Goal: Task Accomplishment & Management: Use online tool/utility

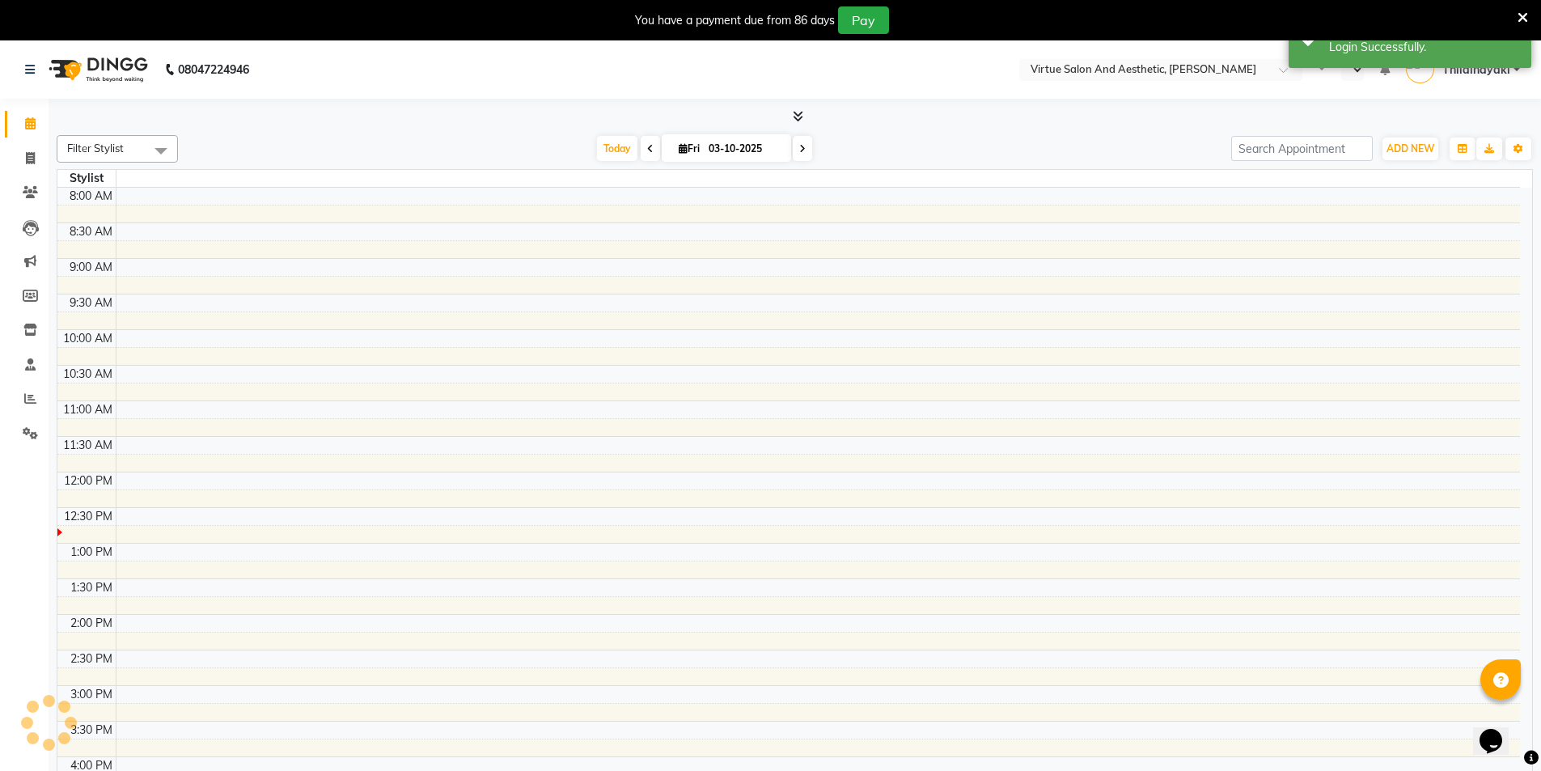
select select "en"
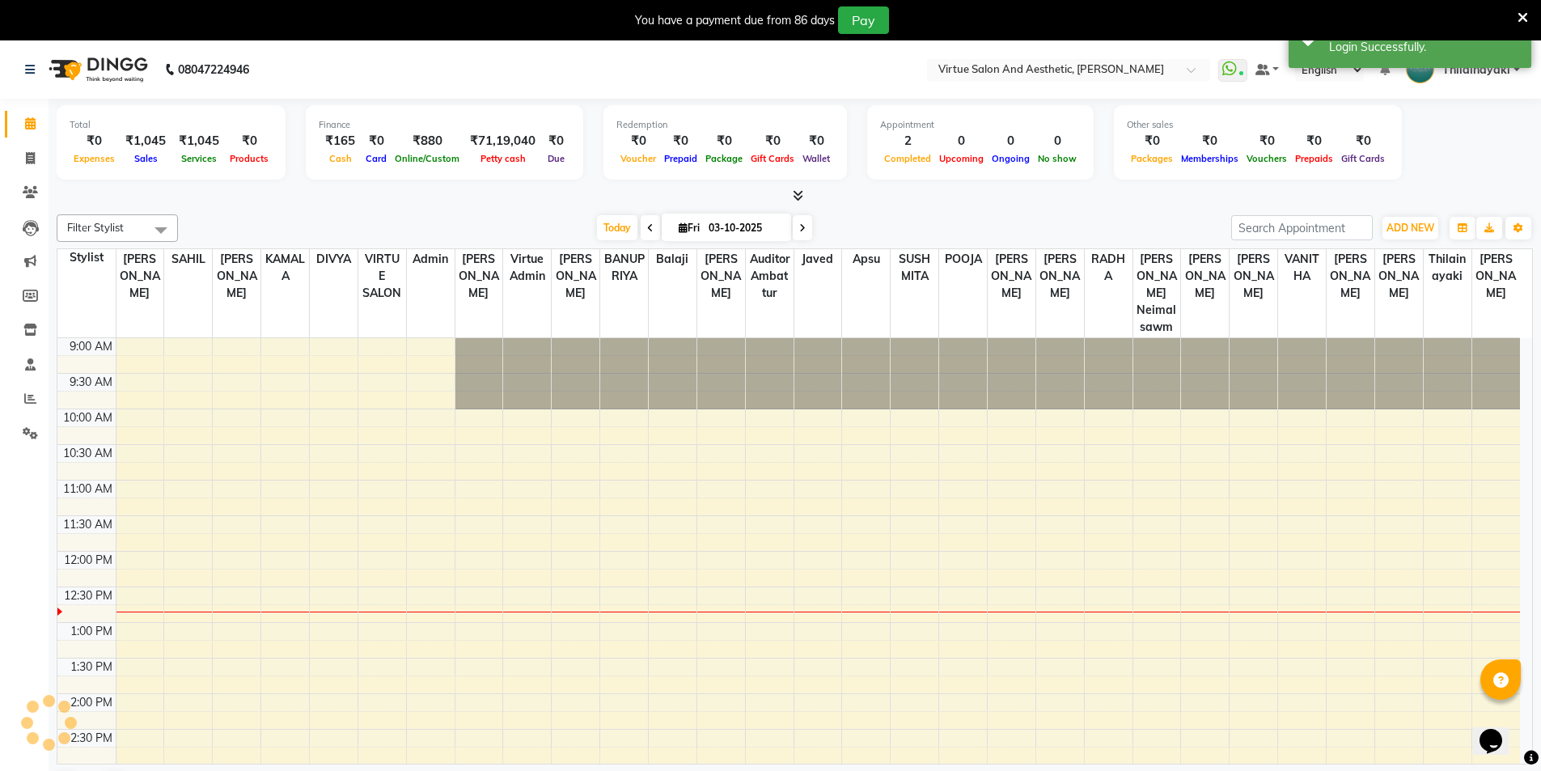
scroll to position [214, 0]
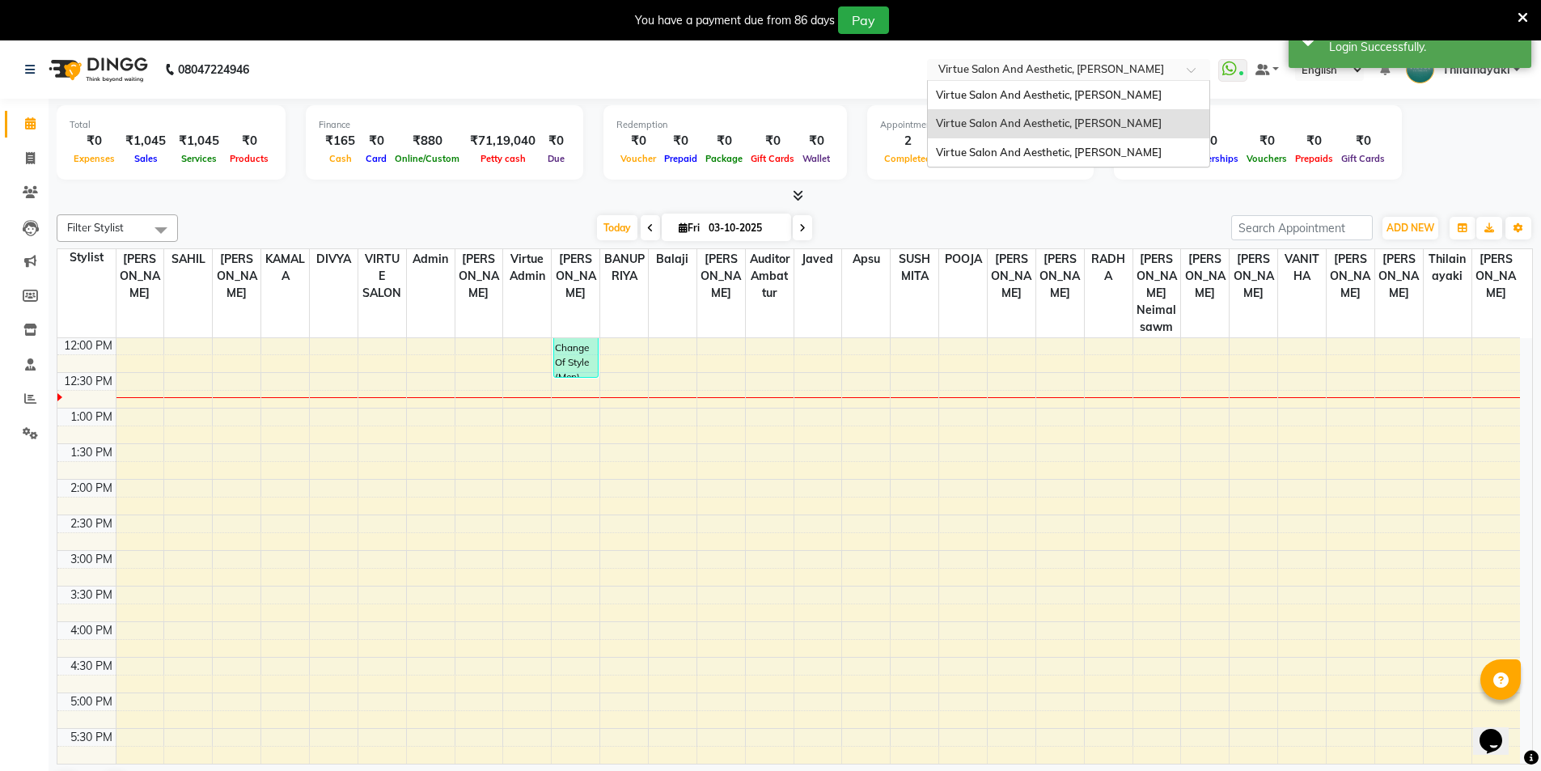
click at [1031, 76] on input "text" at bounding box center [1052, 71] width 235 height 16
click at [1028, 142] on div "Virtue Salon And Aesthetic, Kolathur" at bounding box center [1069, 152] width 282 height 29
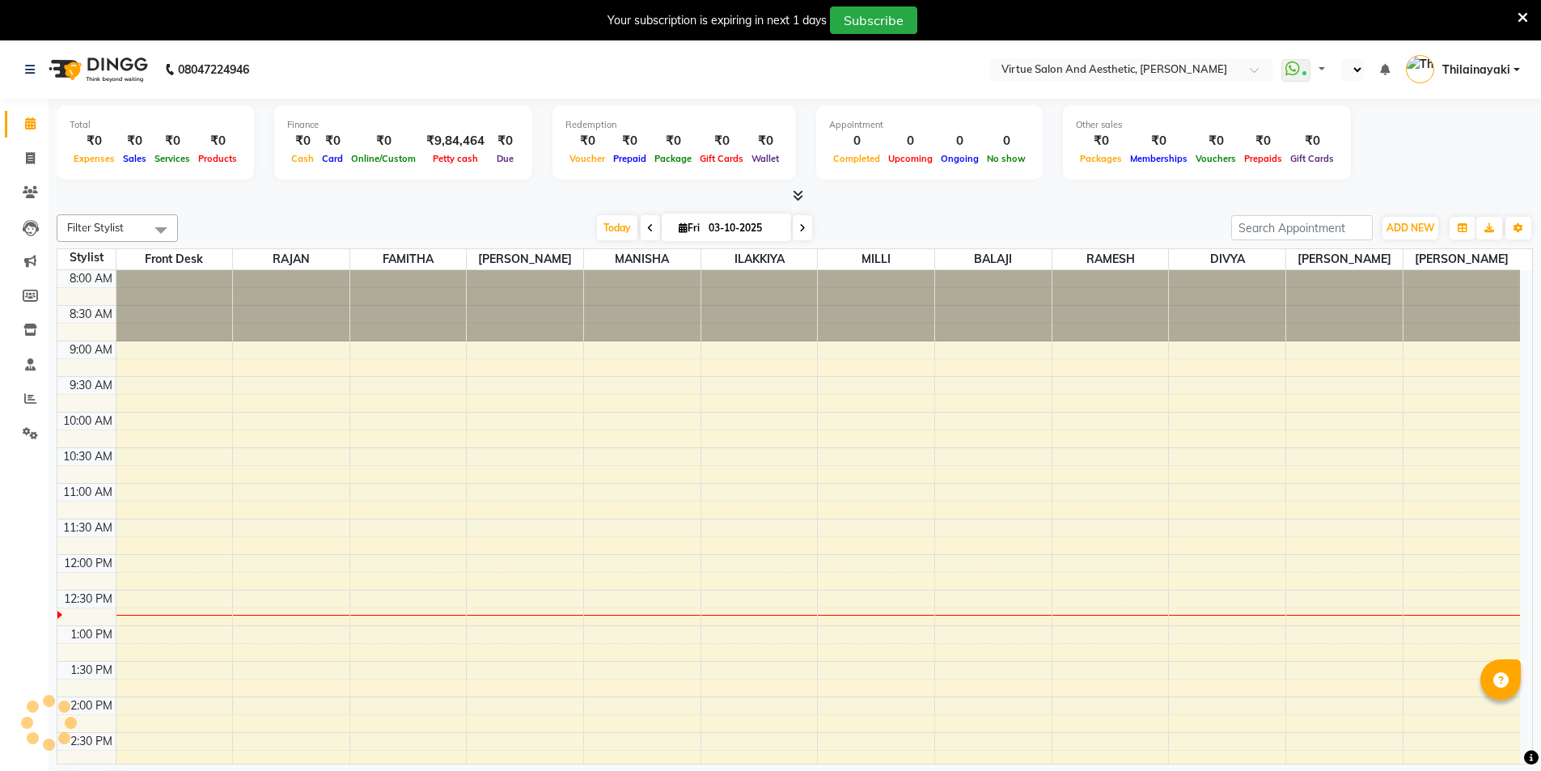
select select "en"
click at [34, 397] on icon at bounding box center [30, 398] width 12 height 12
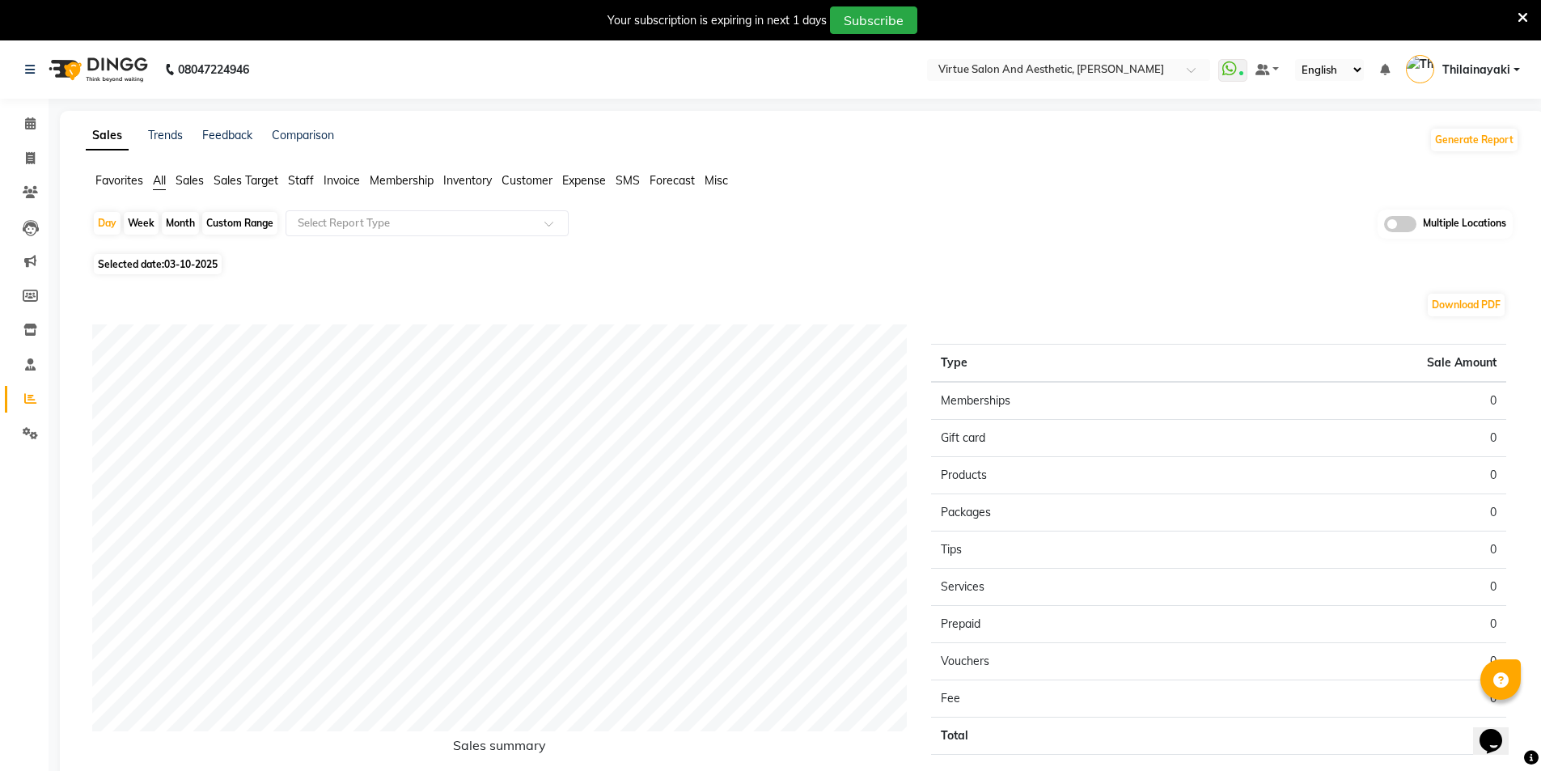
click at [179, 176] on span "Sales" at bounding box center [190, 180] width 28 height 15
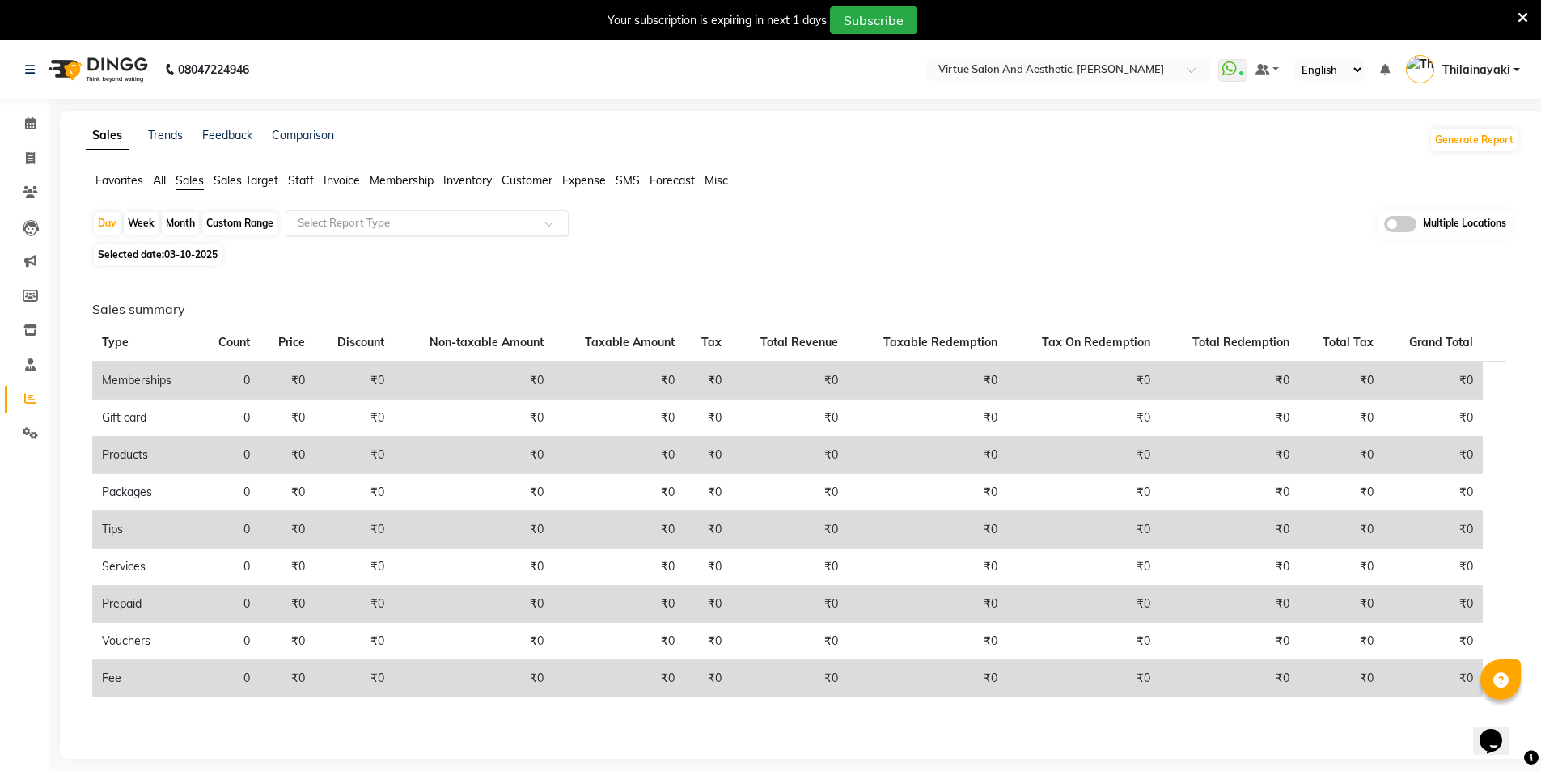
click at [371, 227] on input "text" at bounding box center [411, 223] width 233 height 16
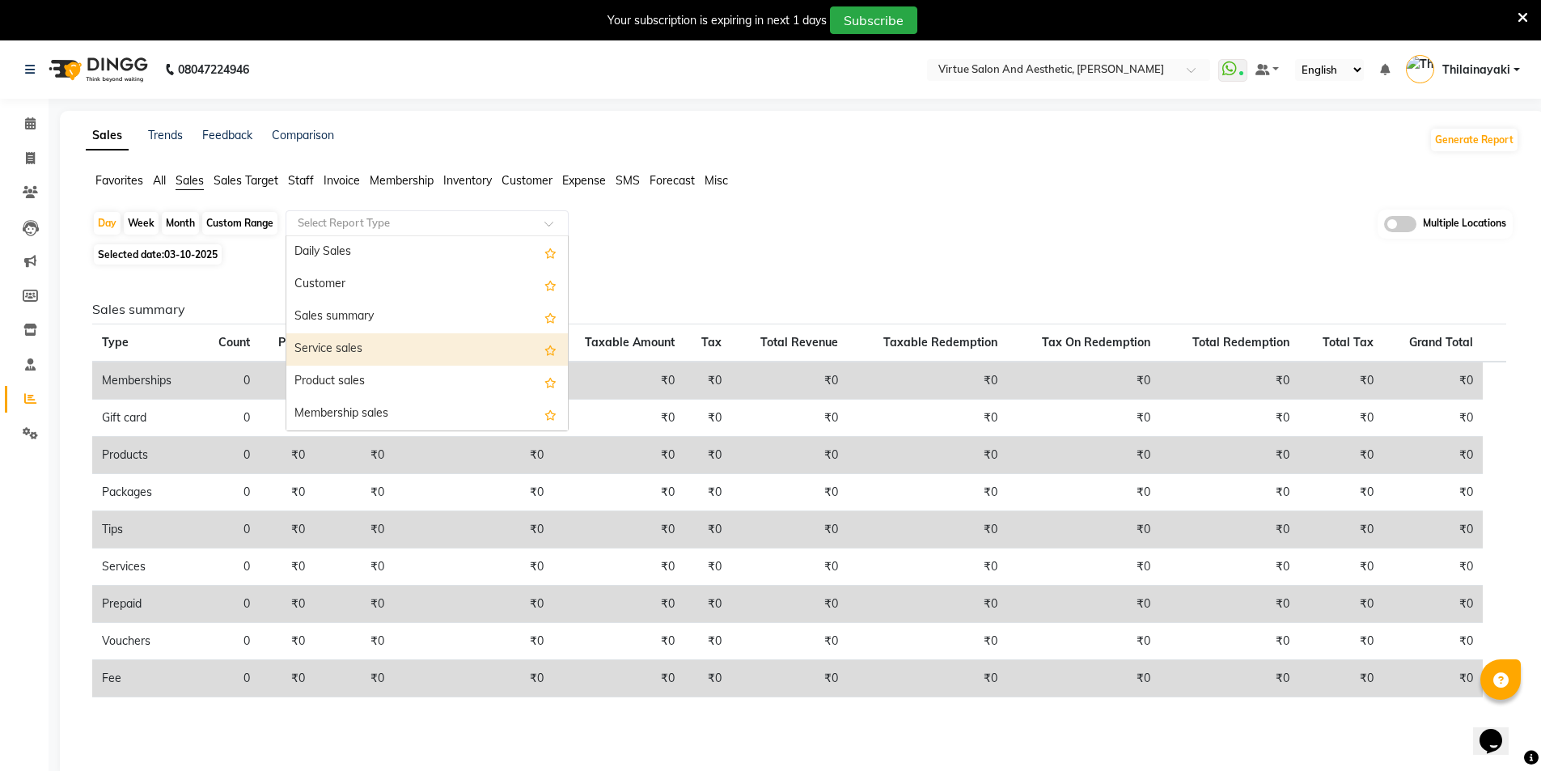
scroll to position [243, 0]
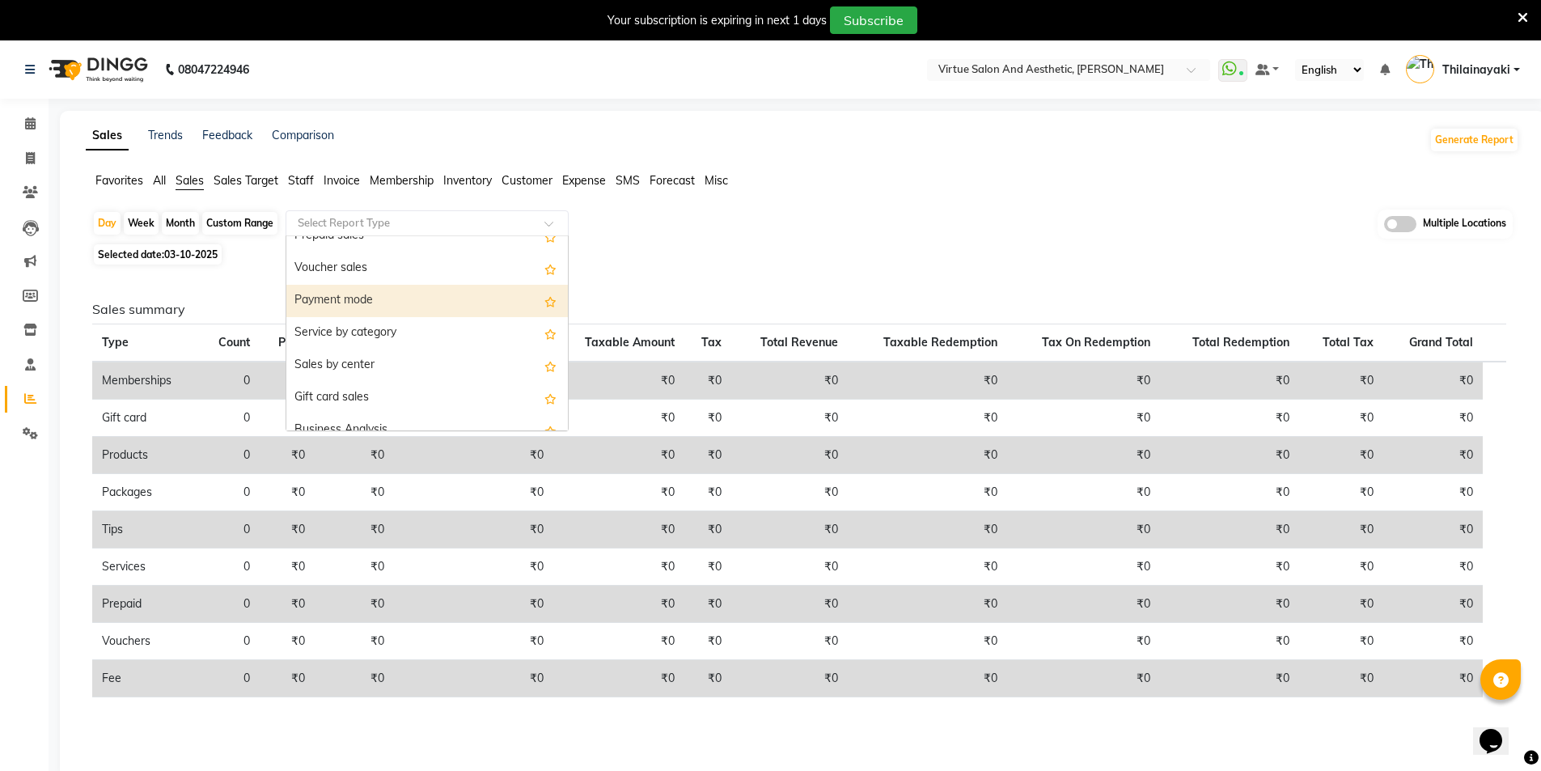
click at [382, 293] on div "Payment mode" at bounding box center [427, 301] width 282 height 32
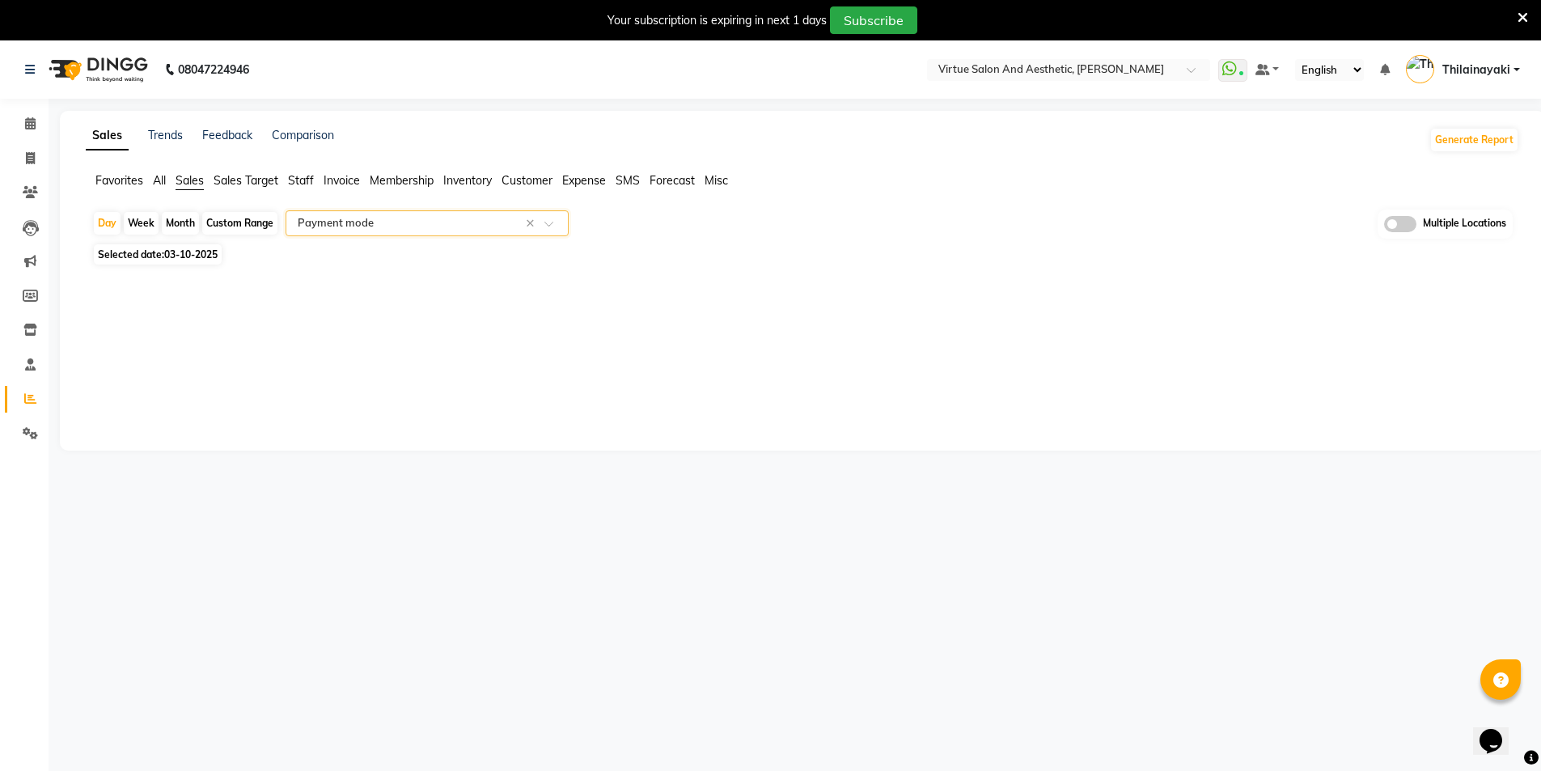
click at [200, 256] on span "03-10-2025" at bounding box center [190, 254] width 53 height 12
select select "10"
select select "2025"
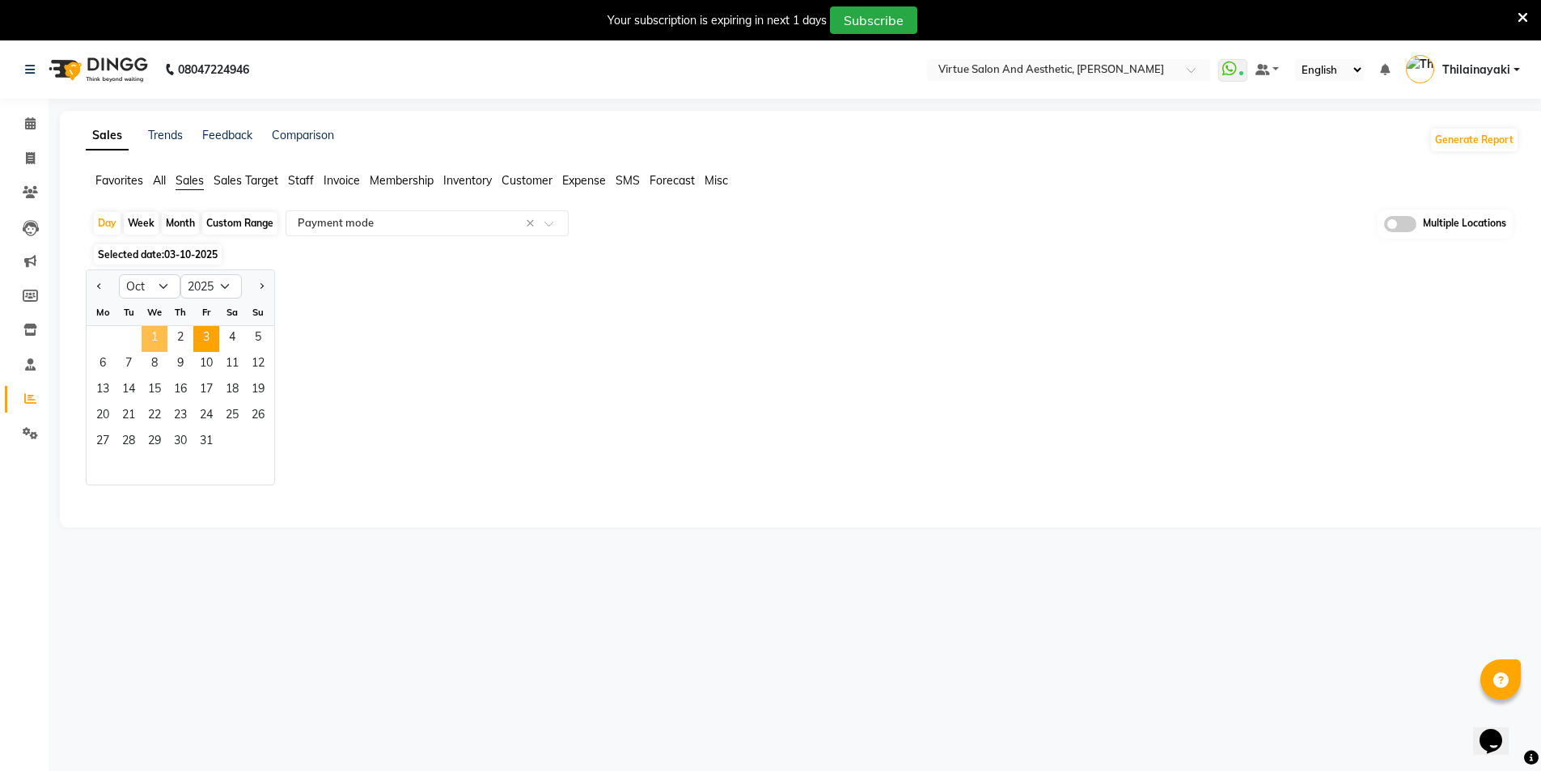
click at [158, 338] on span "1" at bounding box center [155, 339] width 26 height 26
select select "full_report"
select select "csv"
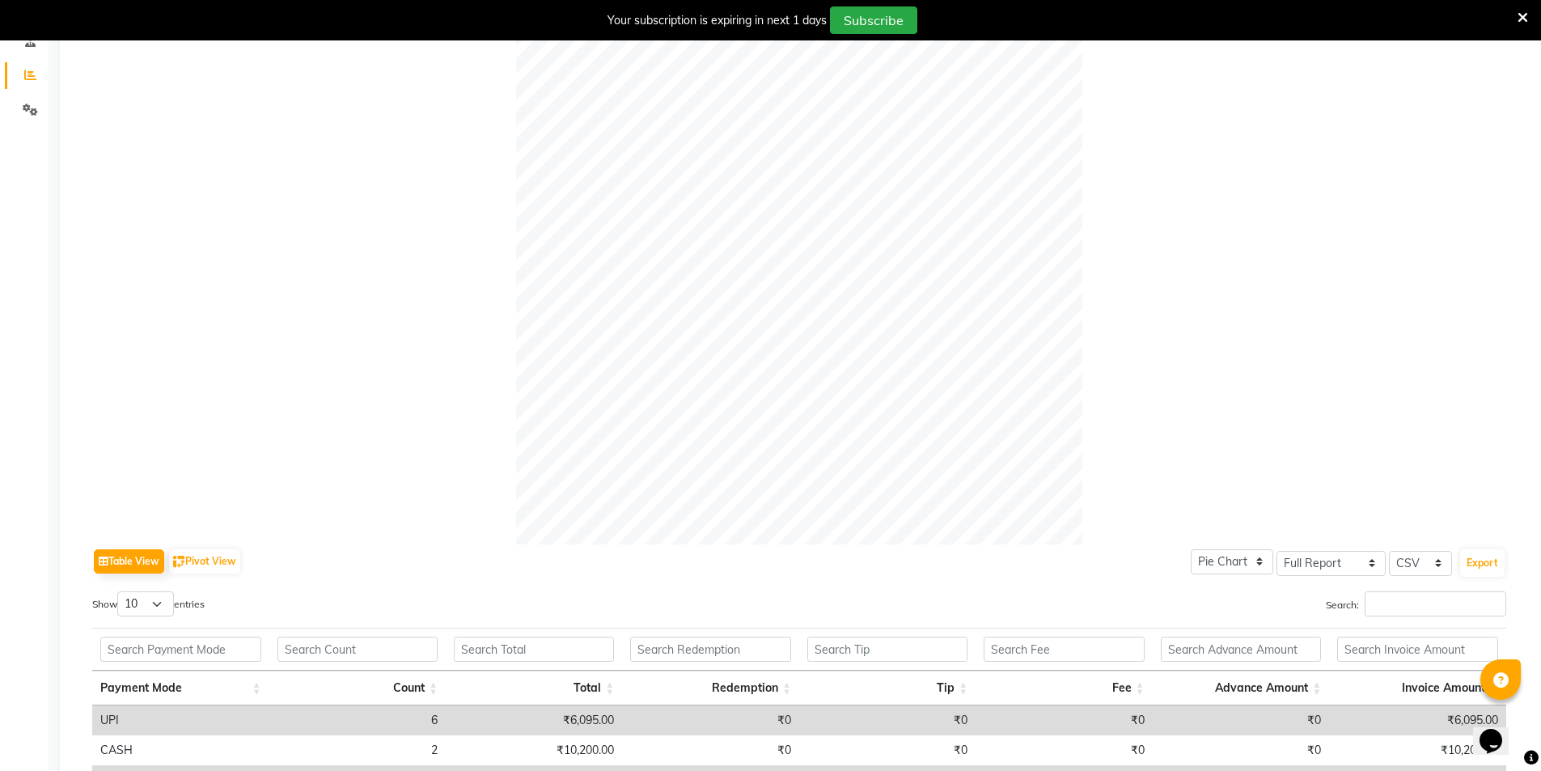
scroll to position [482, 0]
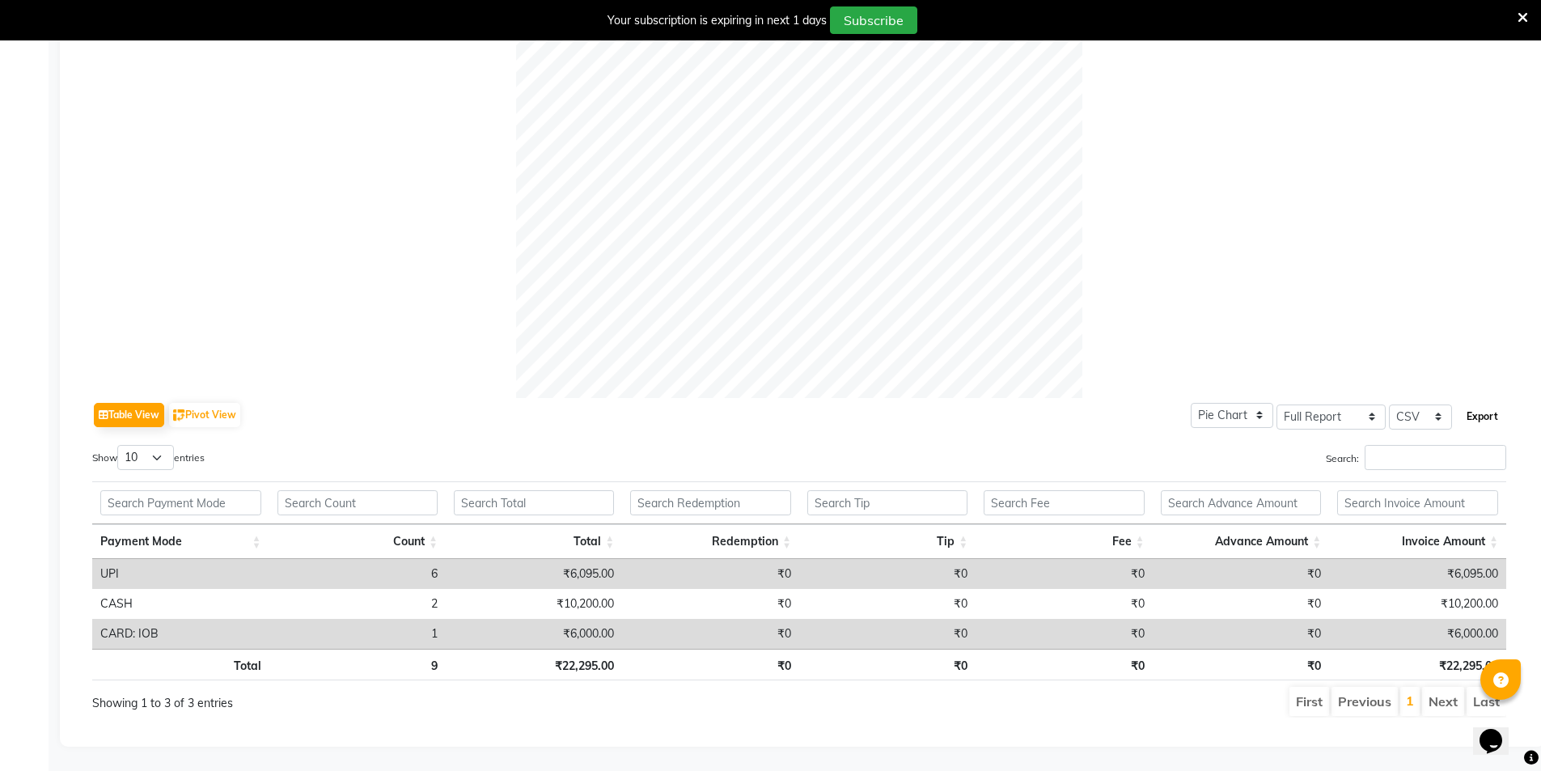
click at [1474, 403] on button "Export" at bounding box center [1483, 417] width 45 height 28
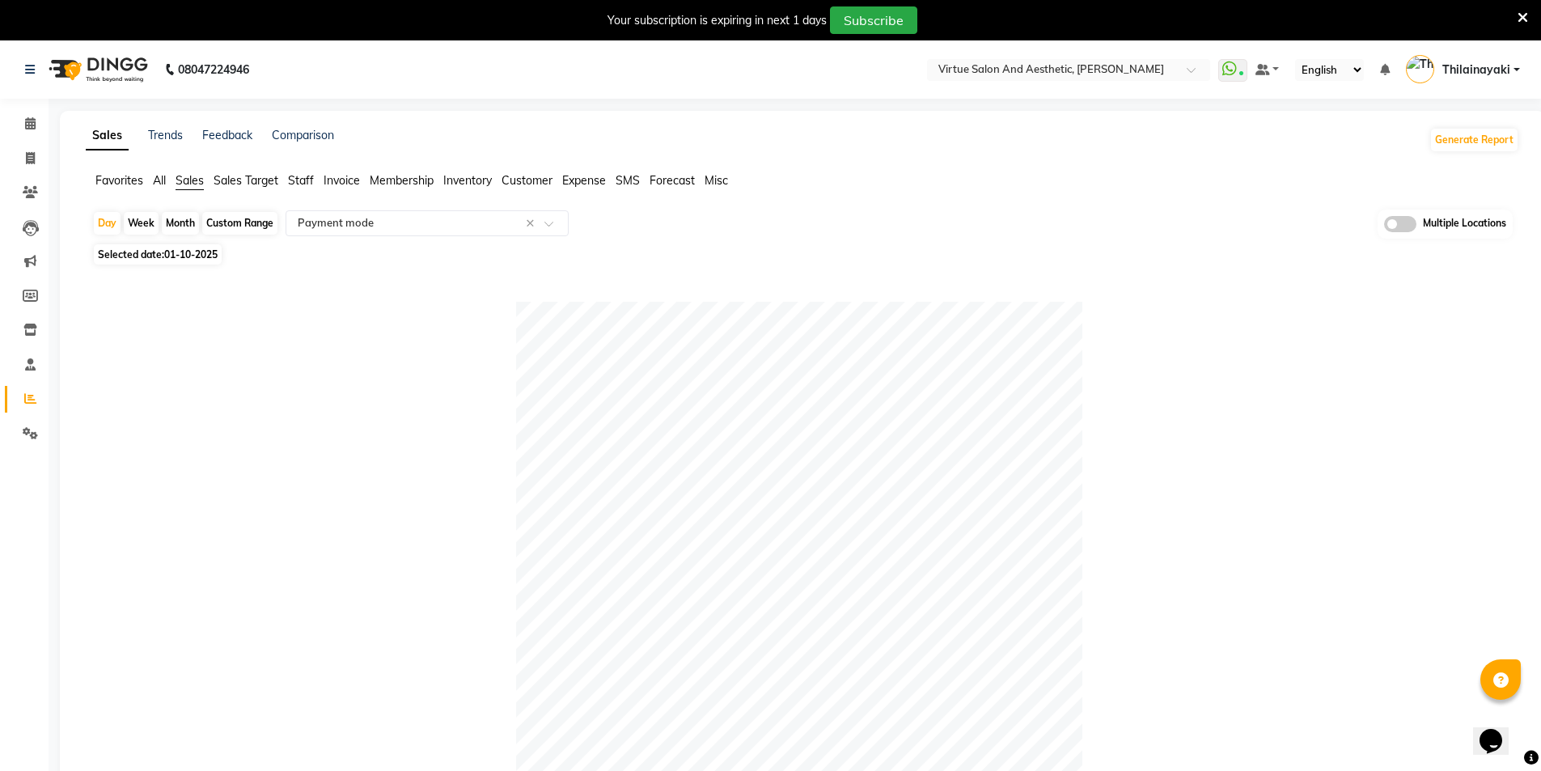
click at [191, 249] on span "01-10-2025" at bounding box center [190, 254] width 53 height 12
select select "10"
select select "2025"
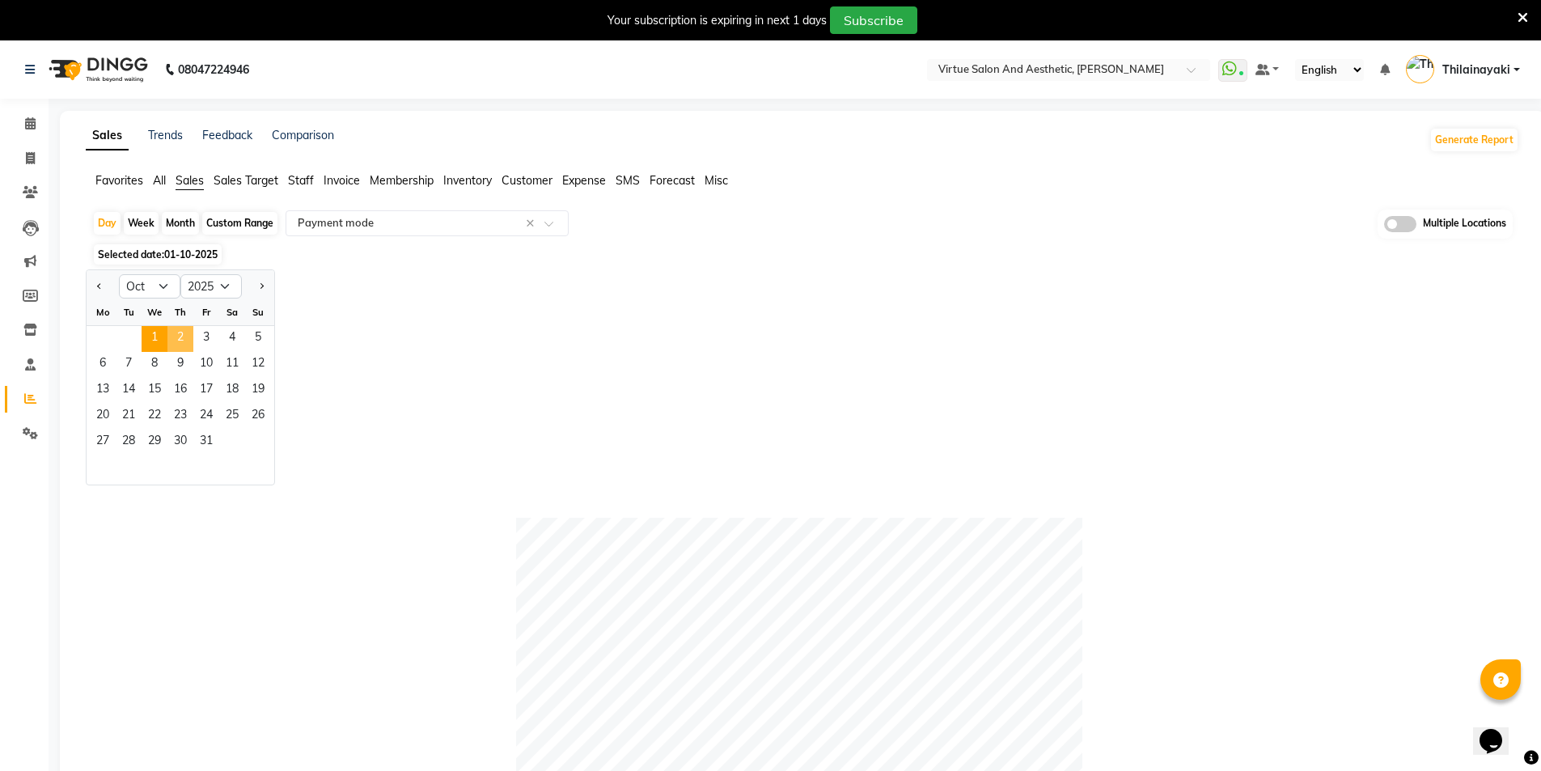
click at [180, 341] on span "2" at bounding box center [181, 339] width 26 height 26
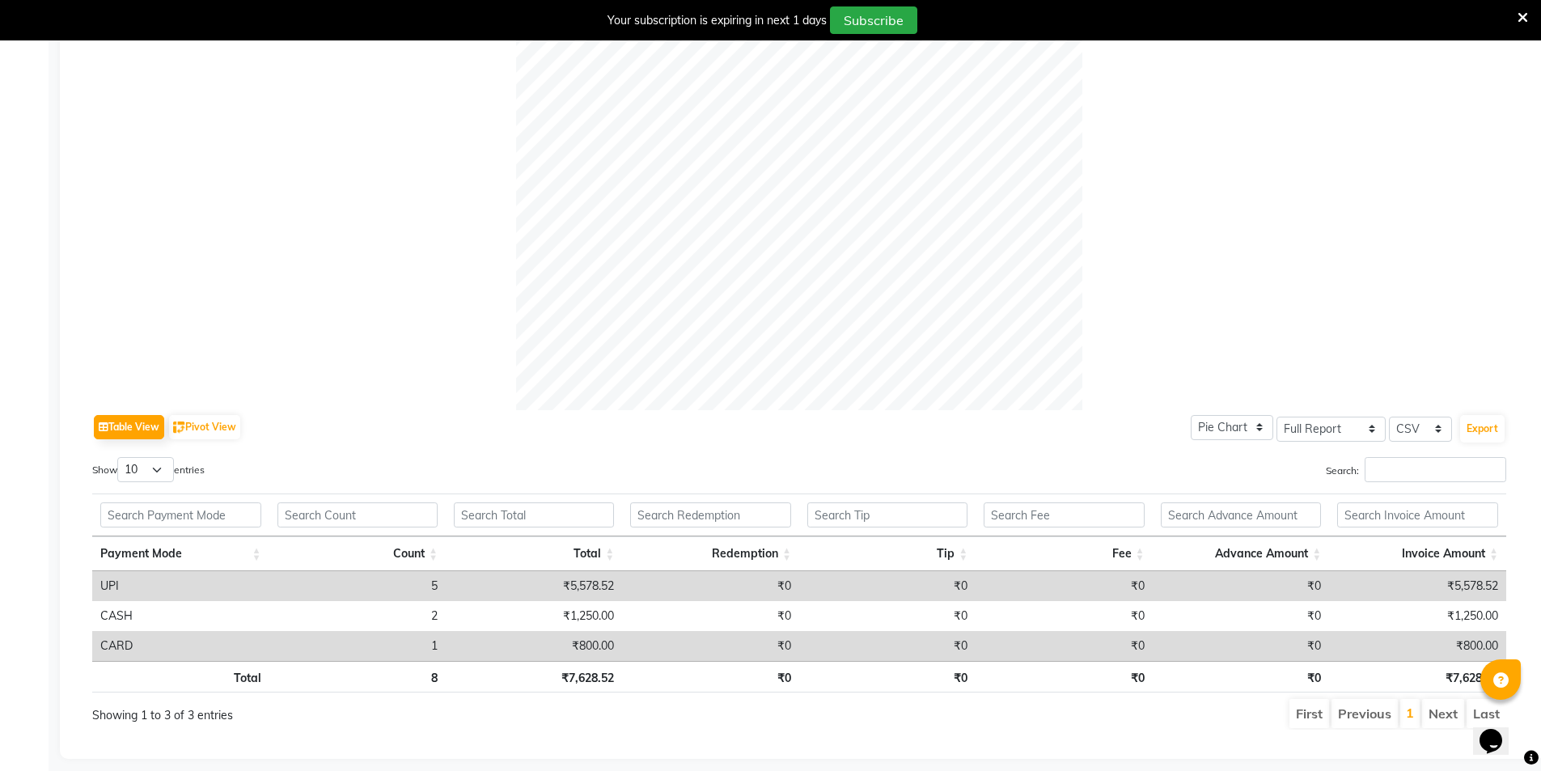
scroll to position [482, 0]
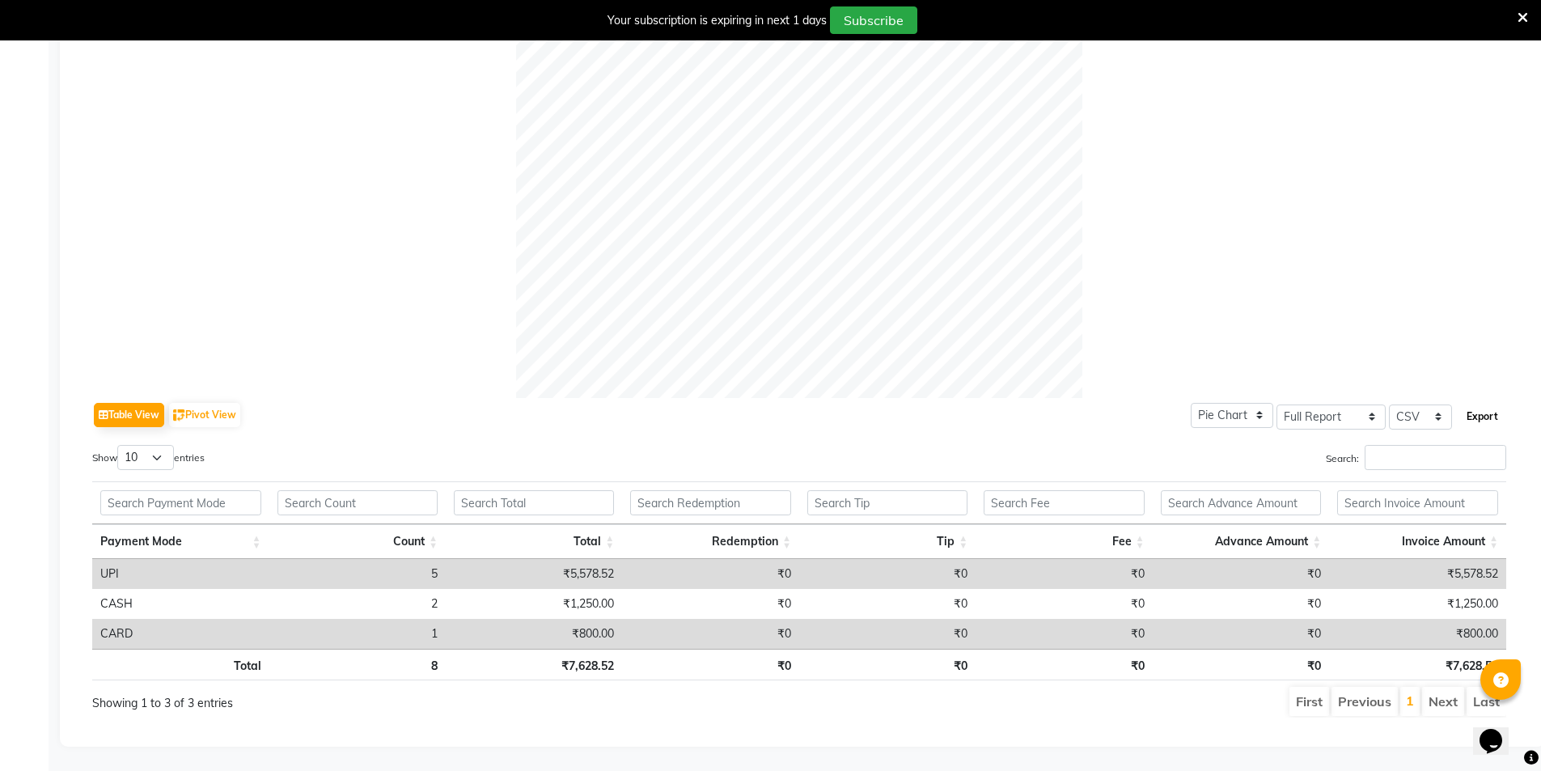
click at [1479, 403] on button "Export" at bounding box center [1483, 417] width 45 height 28
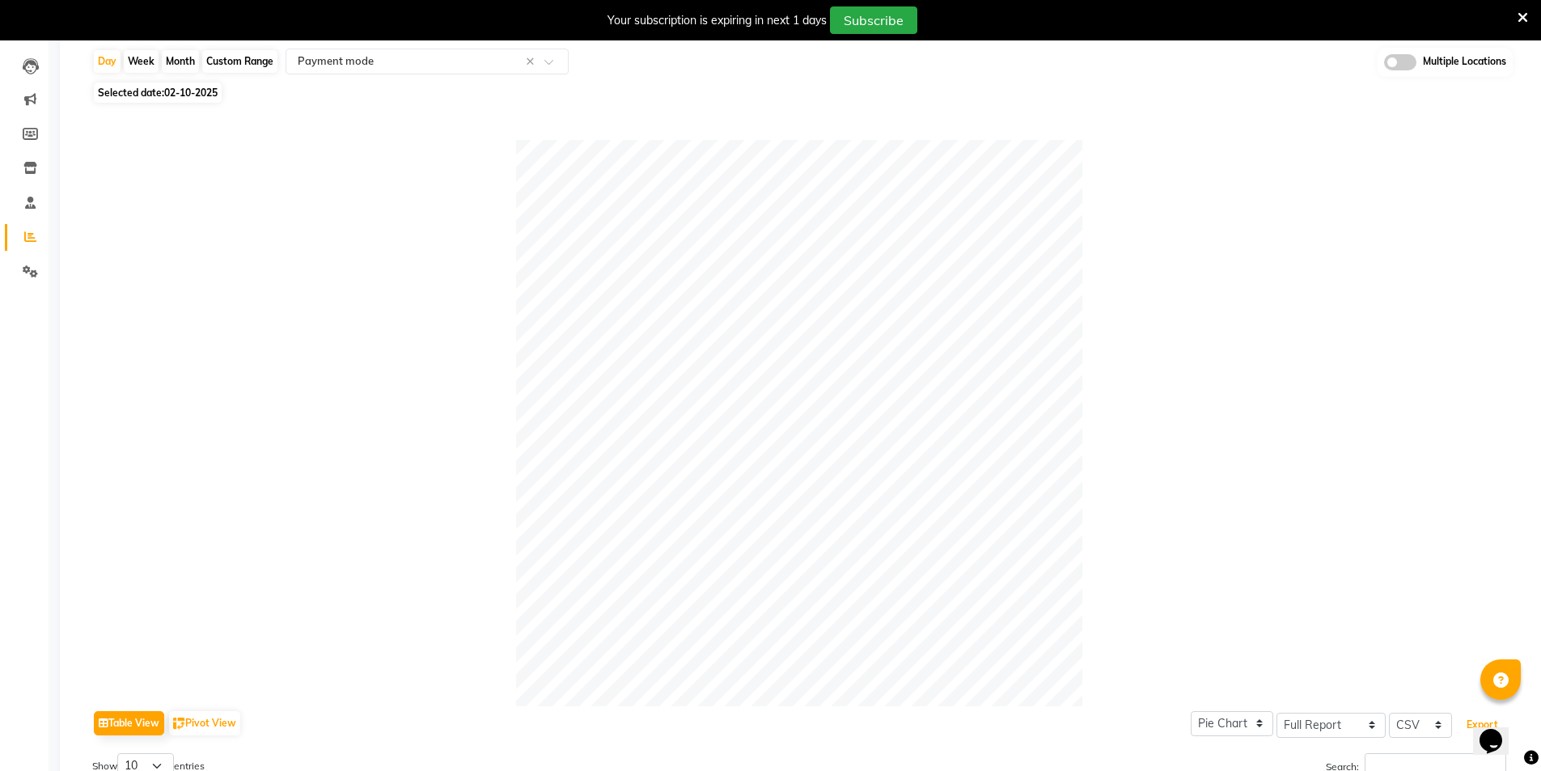
scroll to position [0, 0]
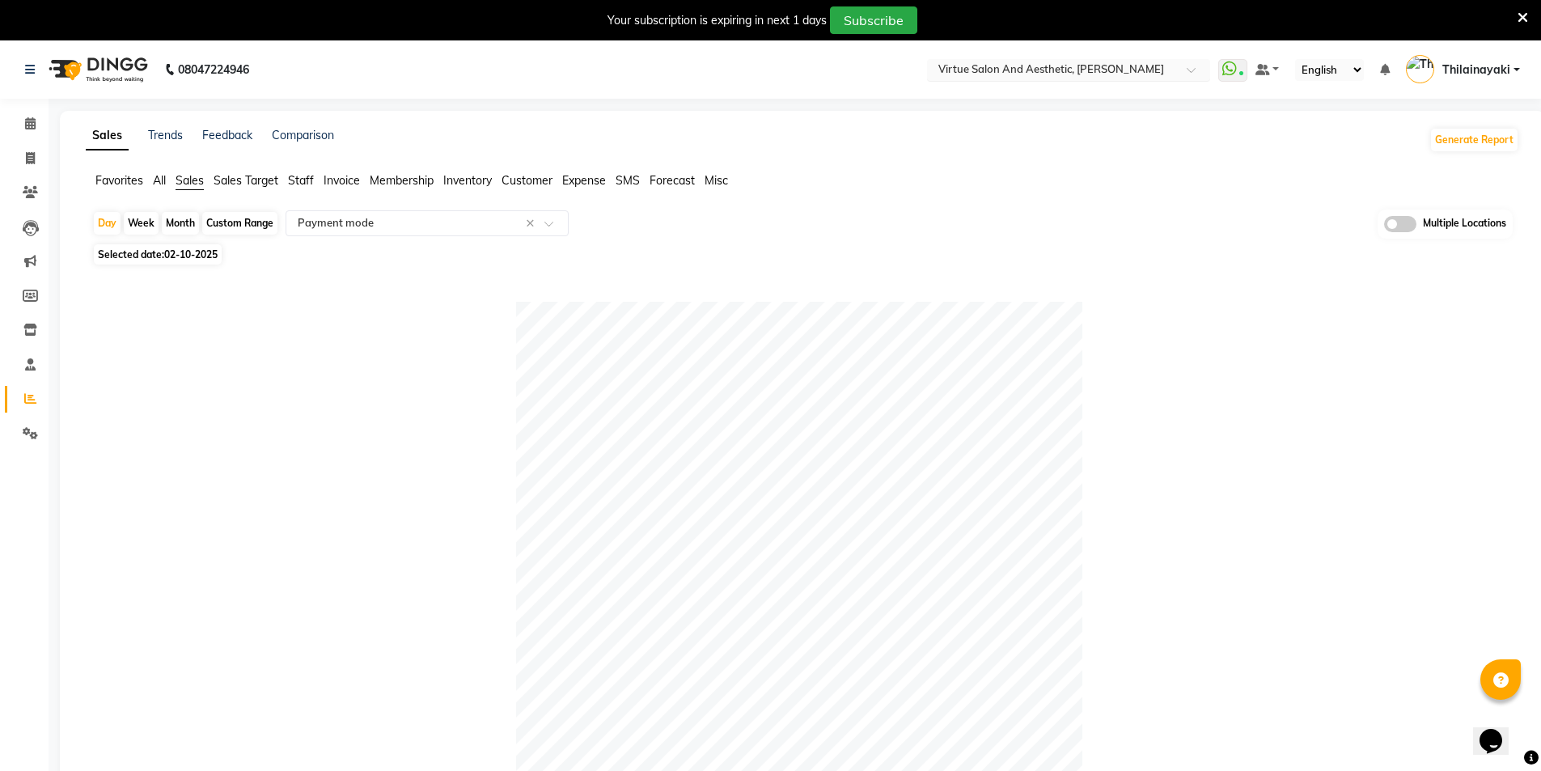
click at [1075, 63] on input "text" at bounding box center [1052, 71] width 235 height 16
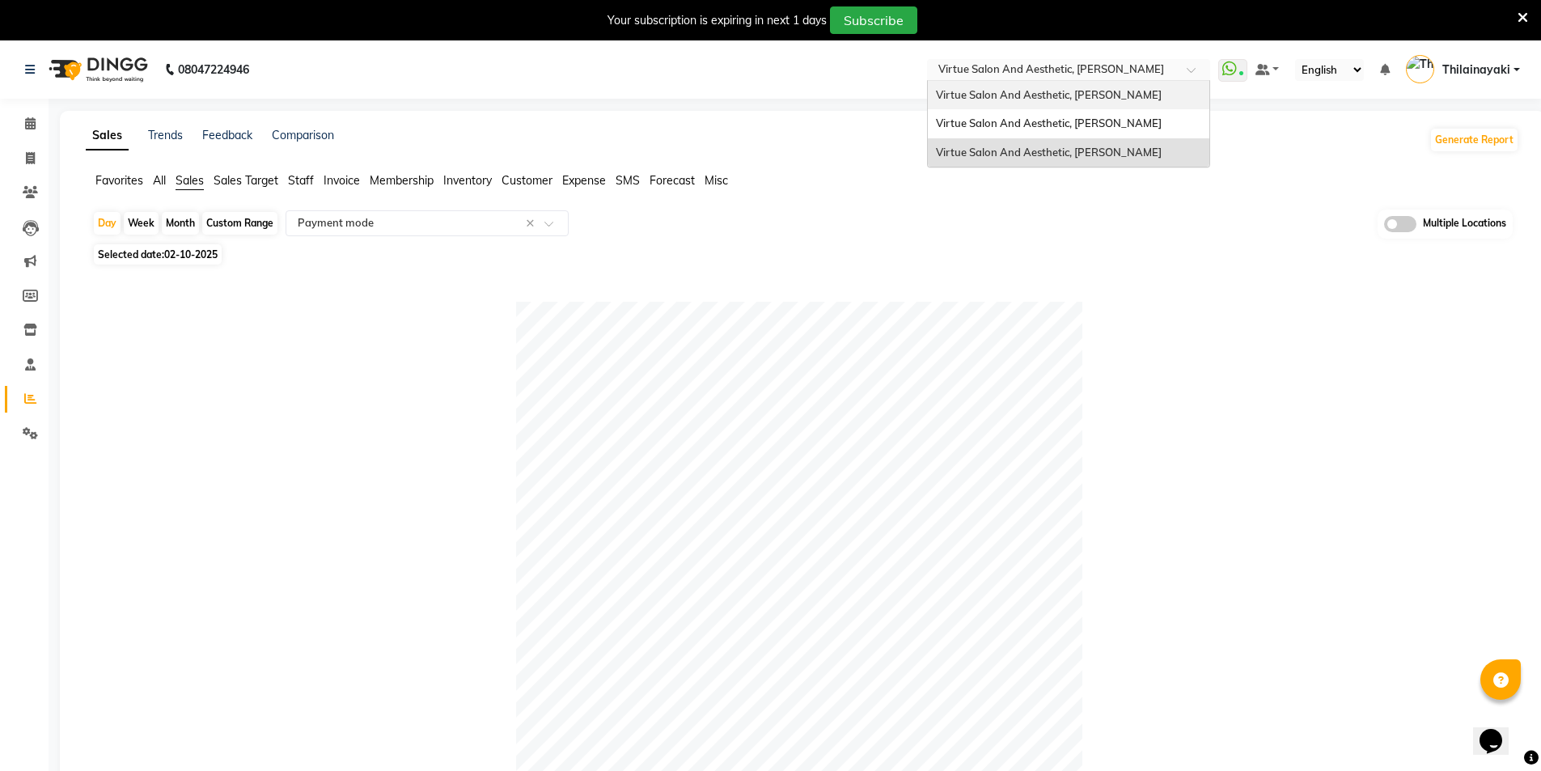
click at [1072, 90] on span "Virtue Salon And Aesthetic, [PERSON_NAME]" at bounding box center [1049, 94] width 226 height 13
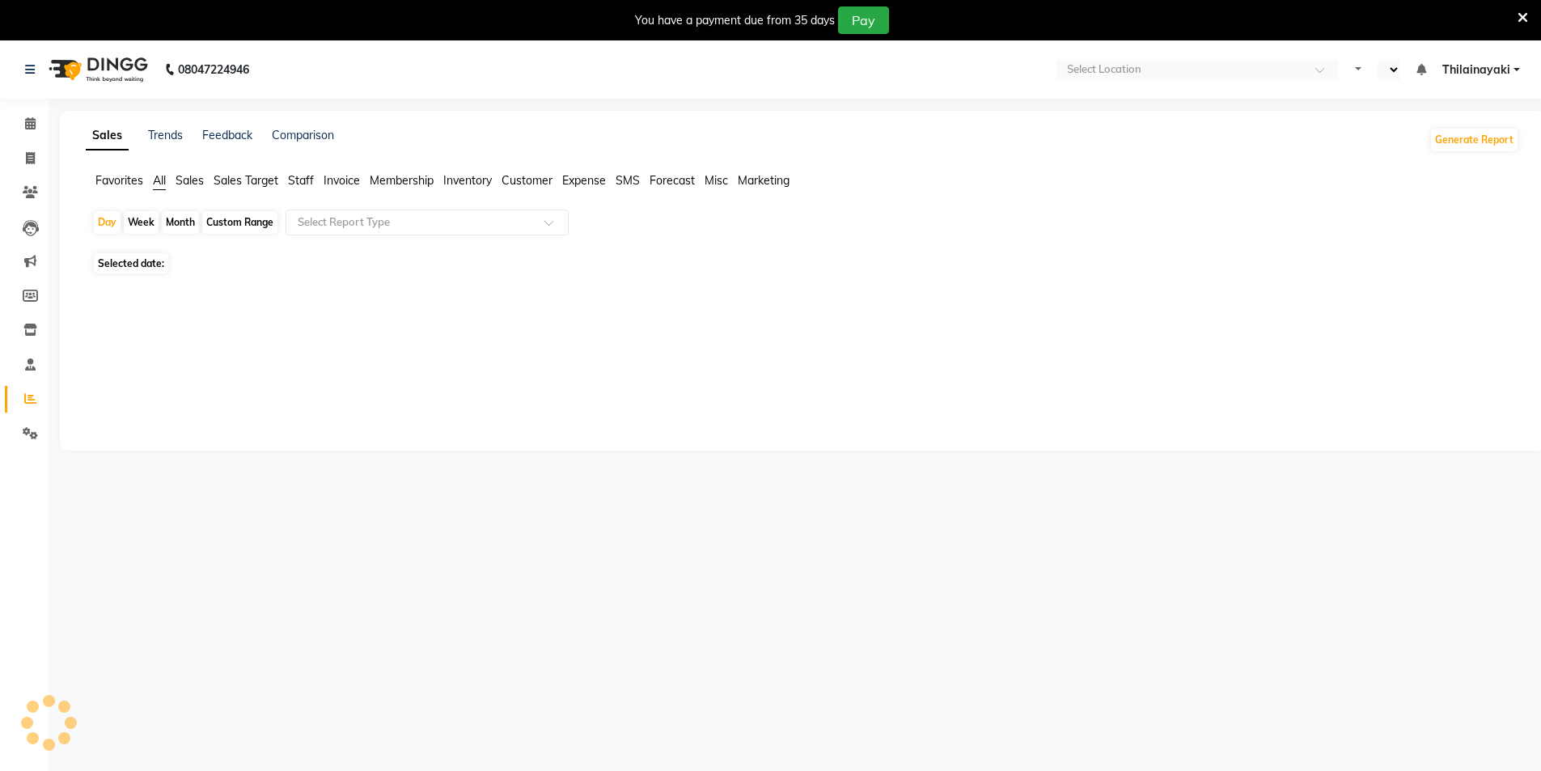
select select "en"
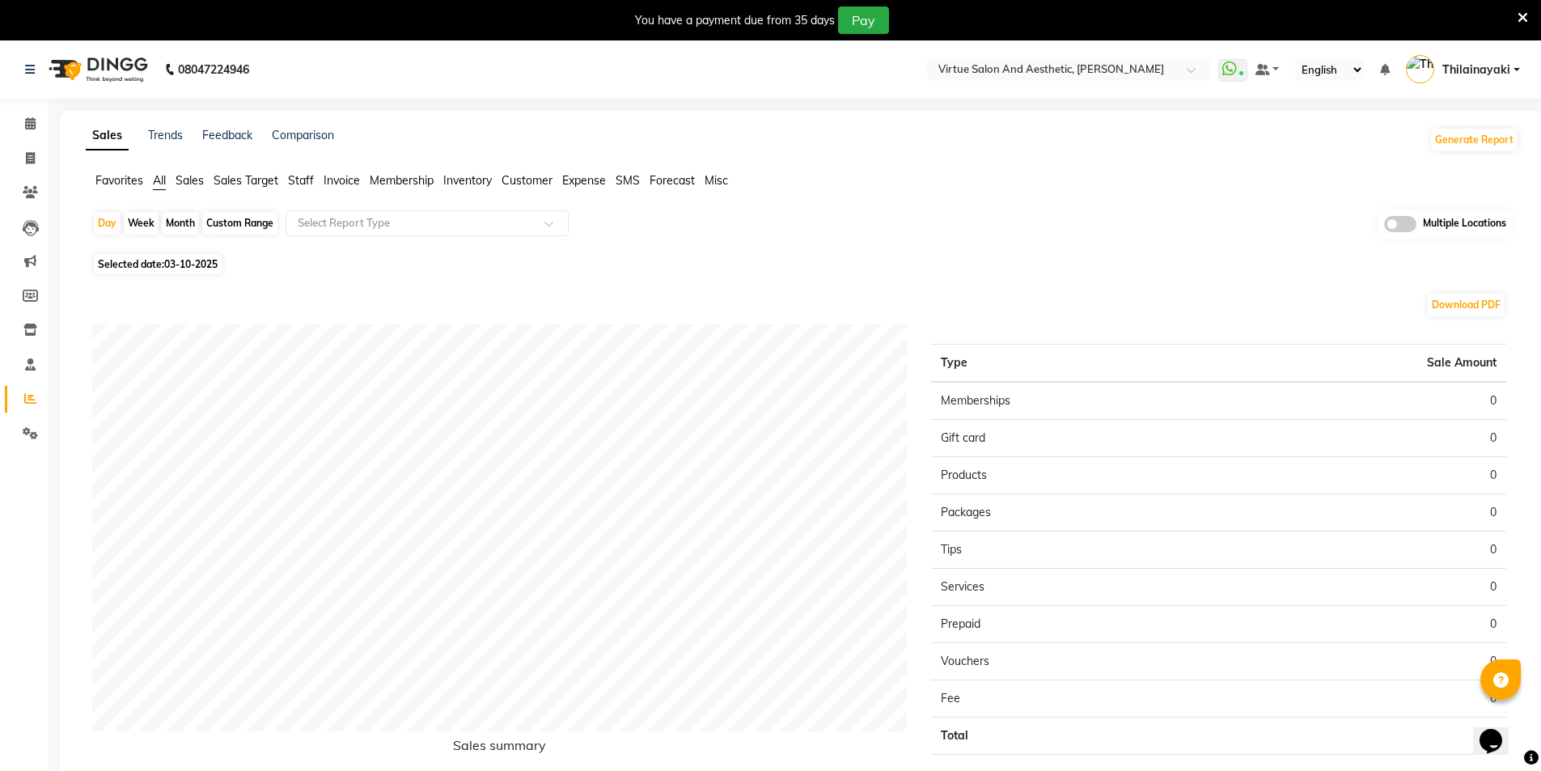
click at [195, 180] on span "Sales" at bounding box center [190, 180] width 28 height 15
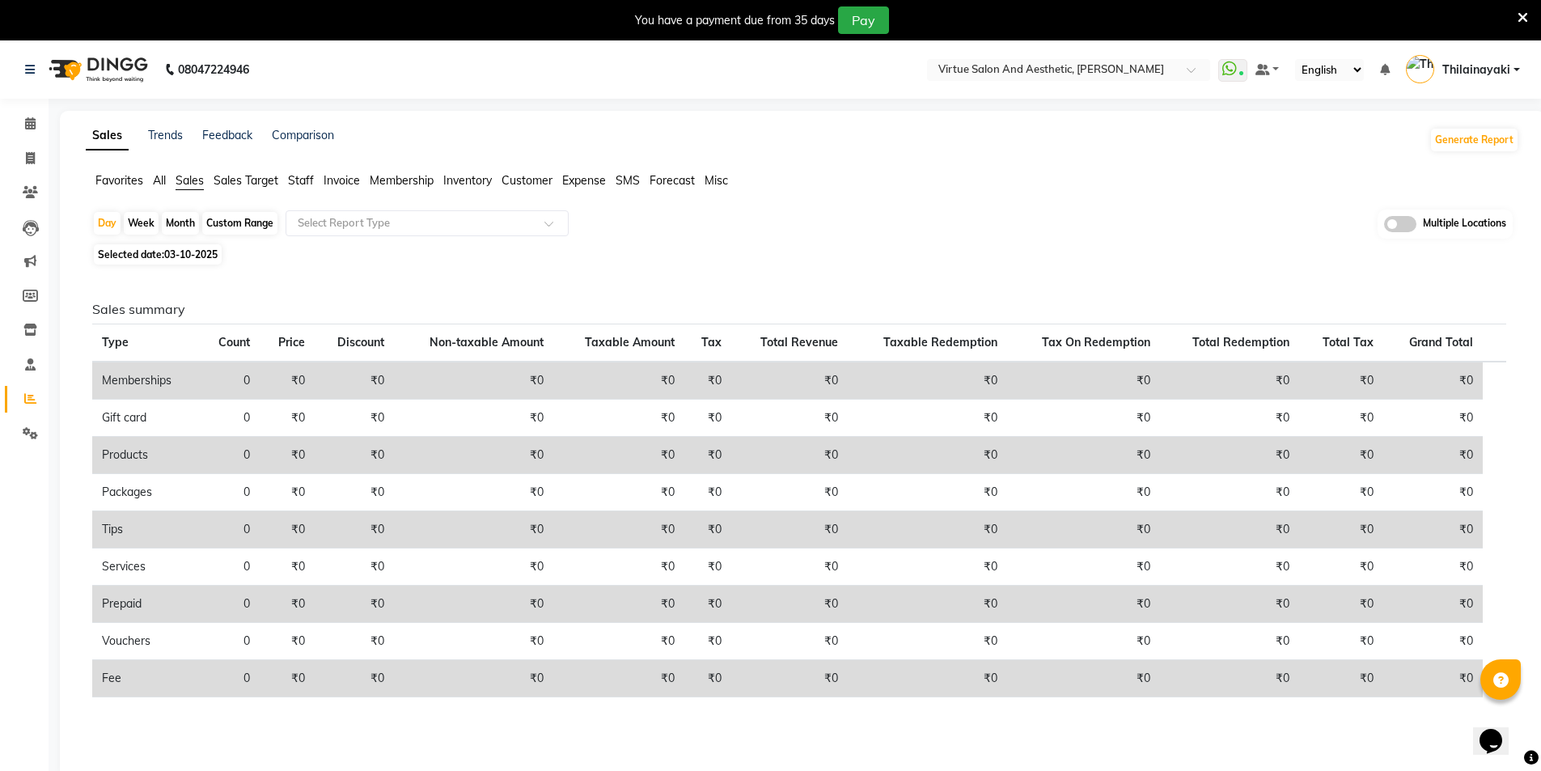
click at [198, 249] on span "03-10-2025" at bounding box center [190, 254] width 53 height 12
select select "10"
select select "2025"
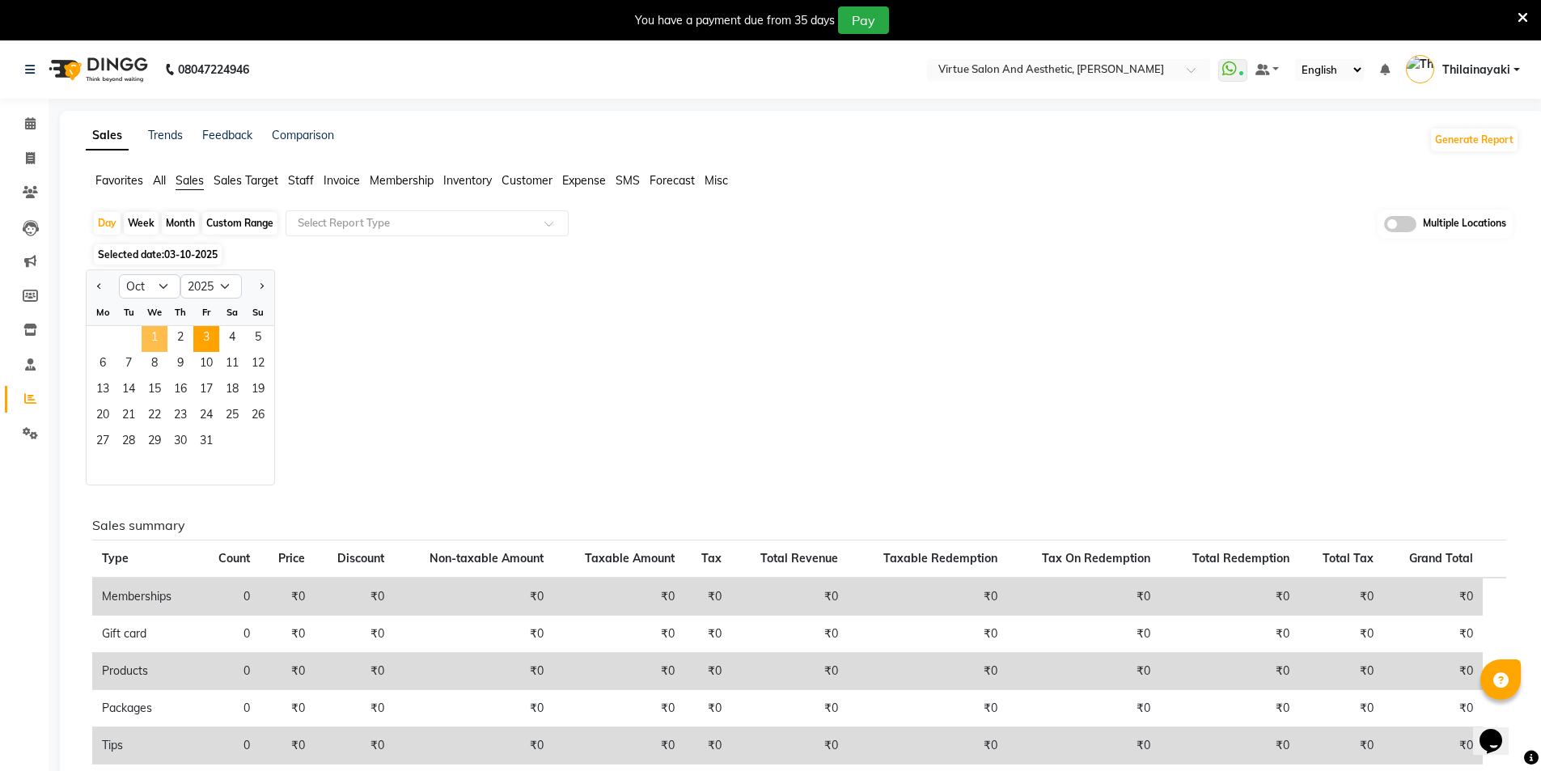
click at [155, 339] on span "1" at bounding box center [155, 339] width 26 height 26
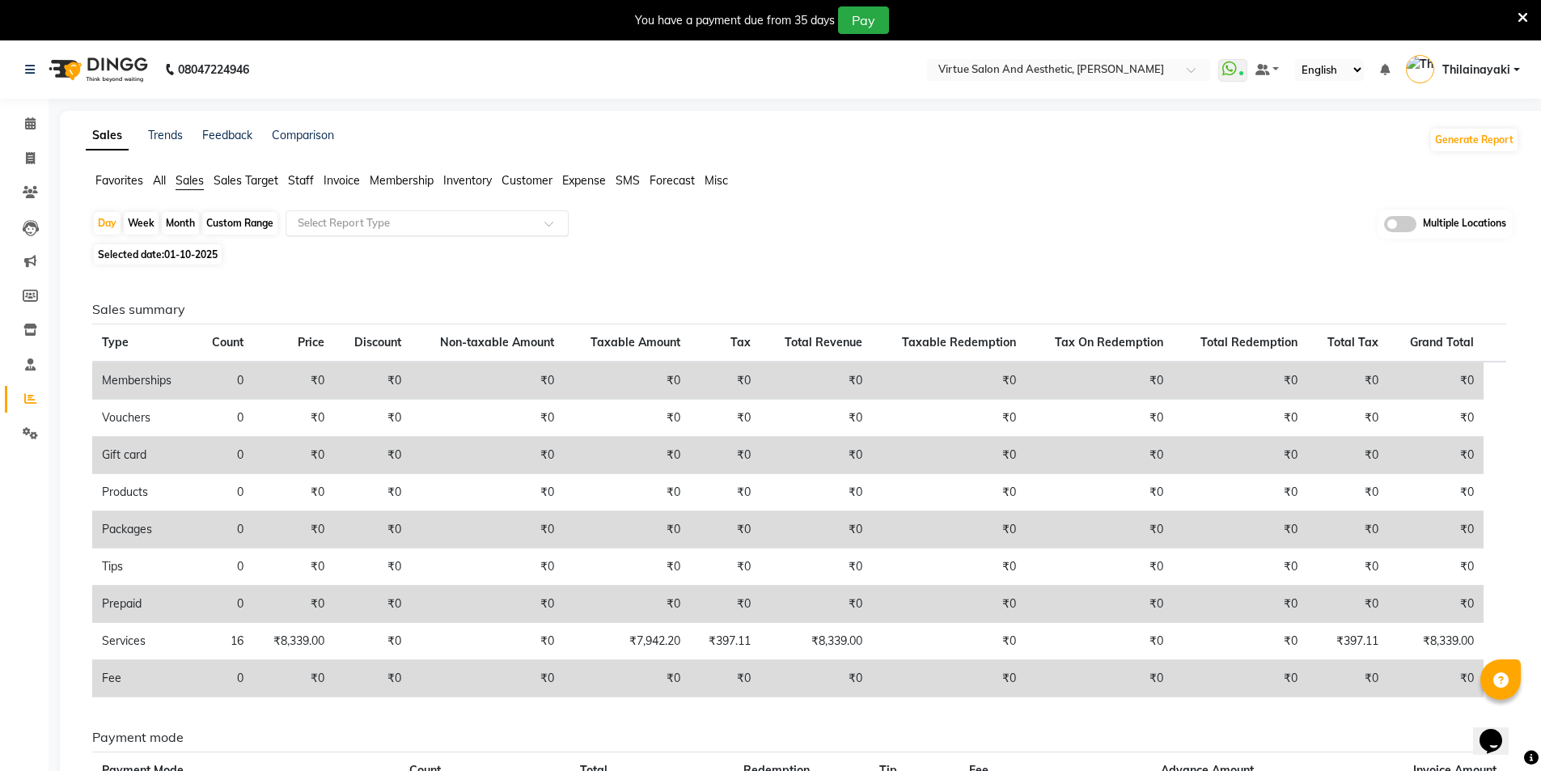
click at [398, 229] on input "text" at bounding box center [411, 223] width 233 height 16
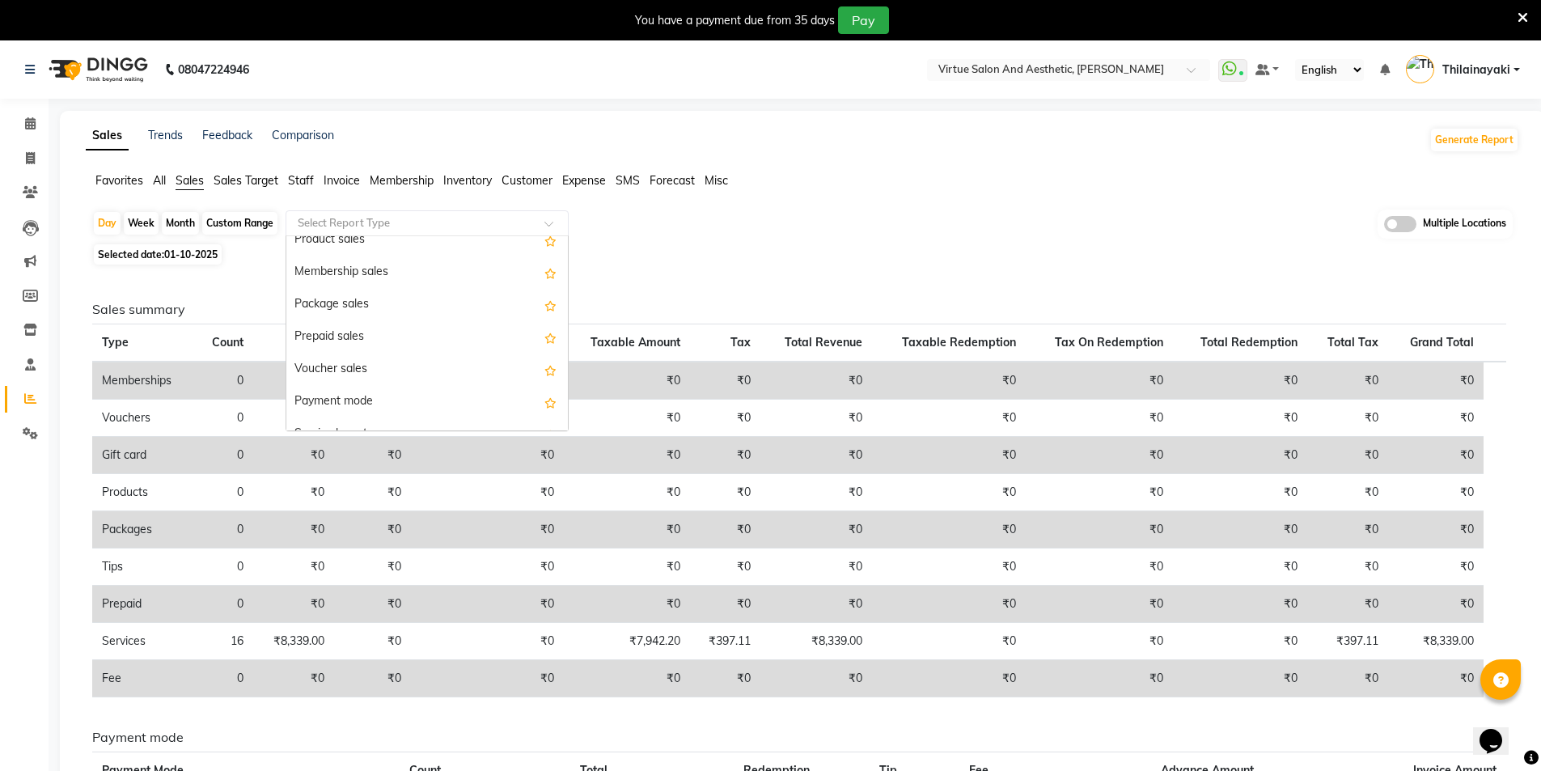
scroll to position [243, 0]
click at [379, 297] on div "Payment mode" at bounding box center [427, 301] width 282 height 32
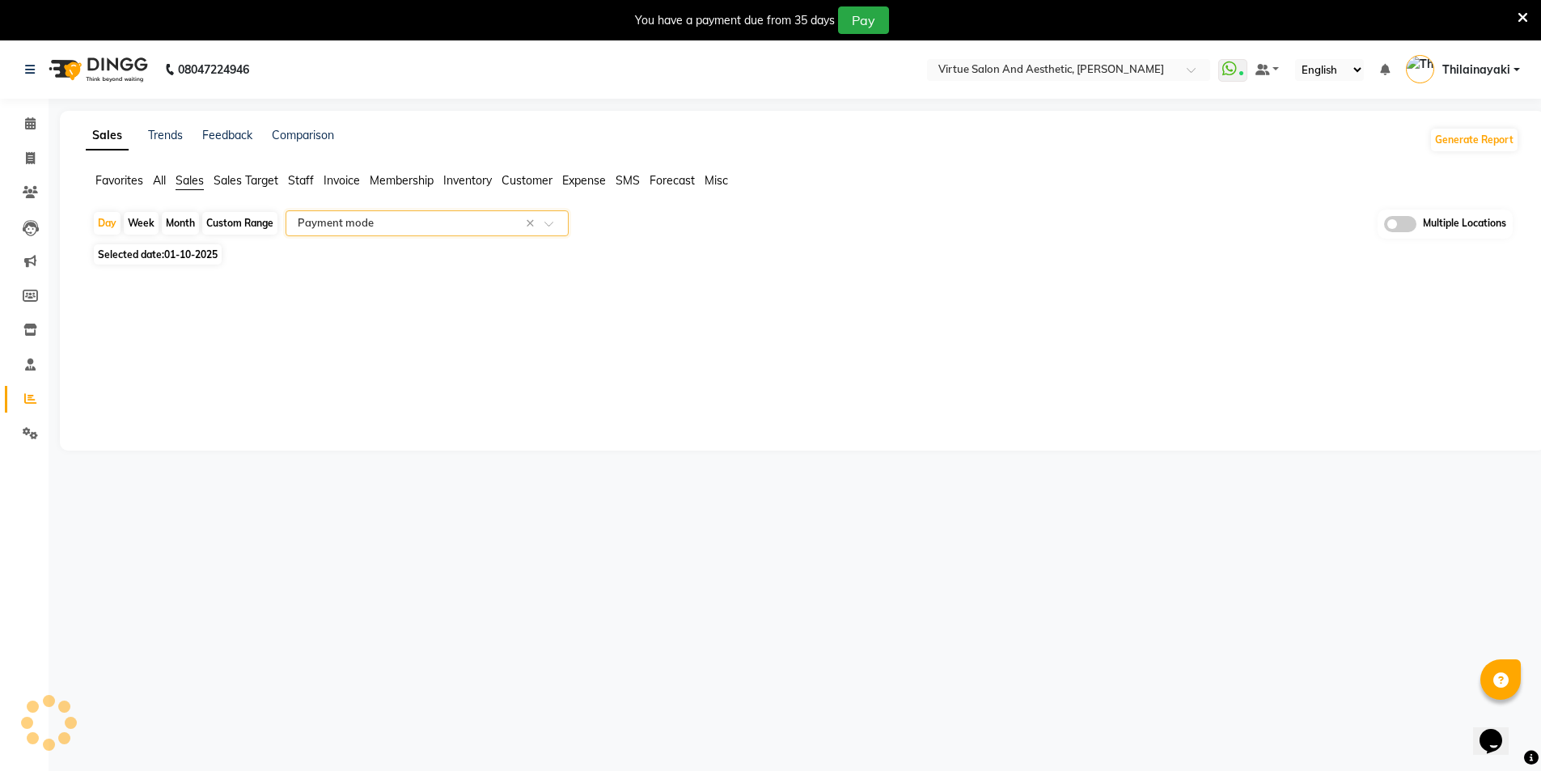
select select "full_report"
select select "csv"
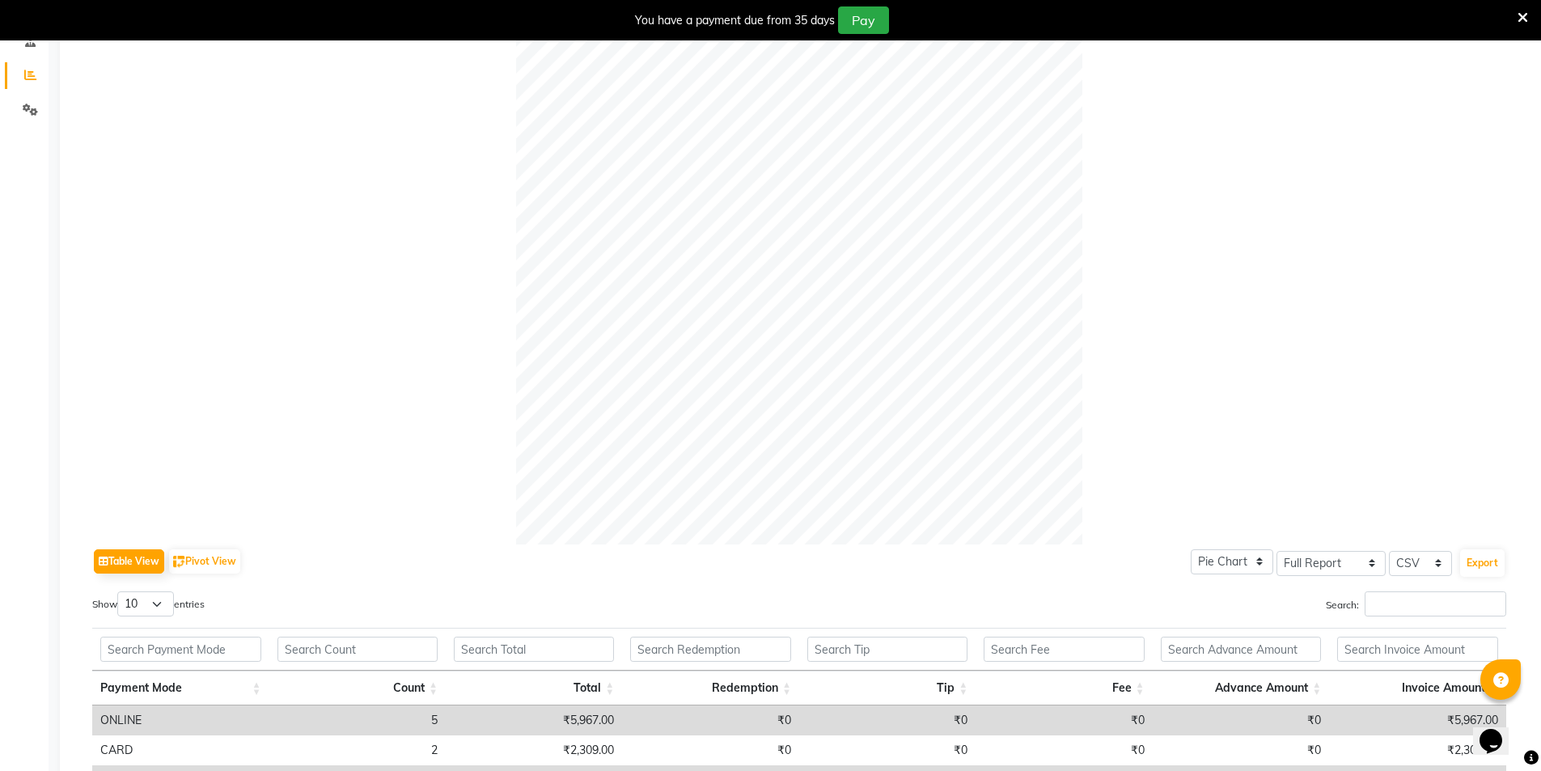
scroll to position [482, 0]
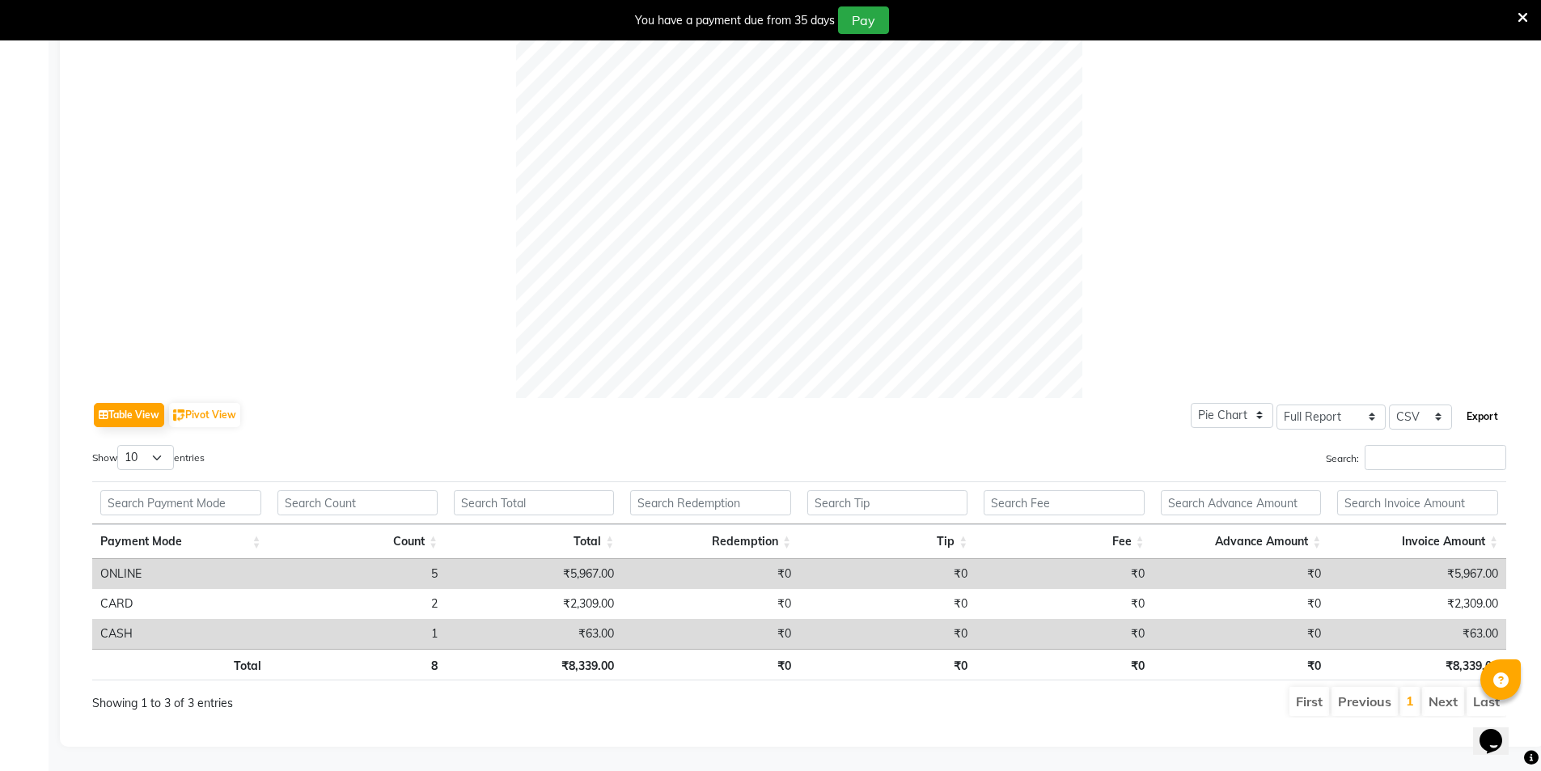
click at [1486, 405] on button "Export" at bounding box center [1483, 417] width 45 height 28
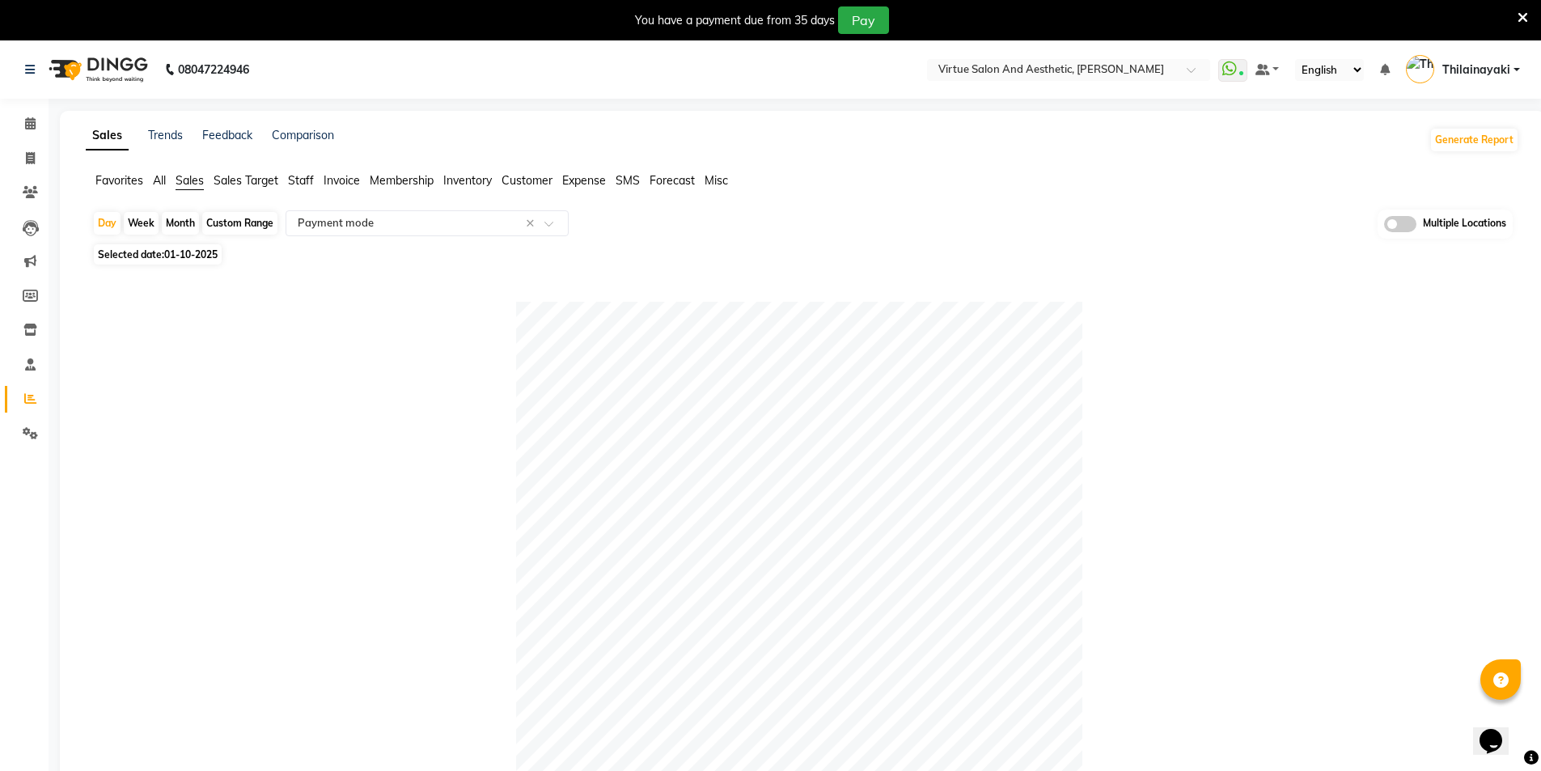
click at [190, 260] on span "01-10-2025" at bounding box center [190, 254] width 53 height 12
select select "10"
select select "2025"
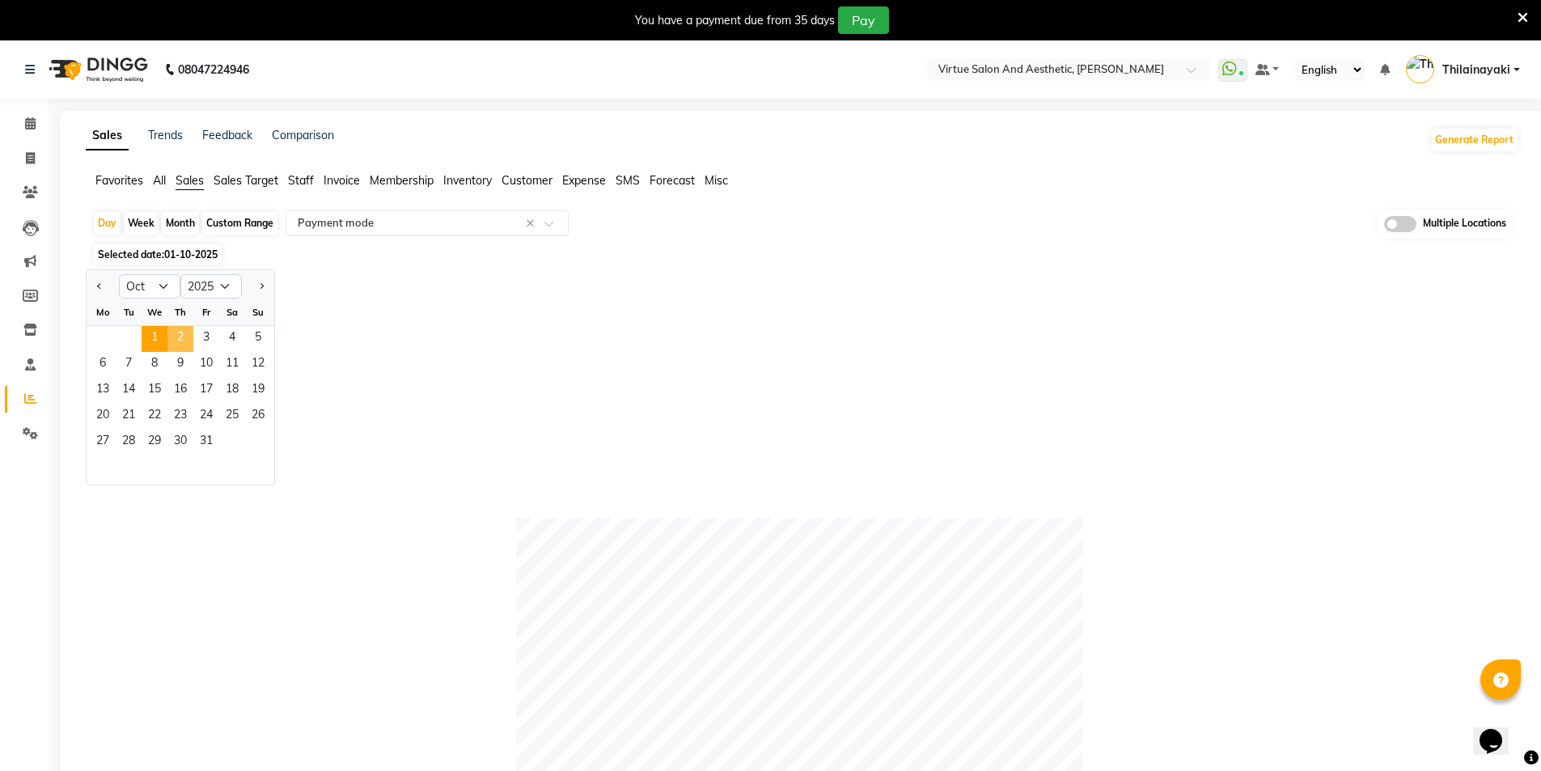
click at [180, 339] on span "2" at bounding box center [181, 339] width 26 height 26
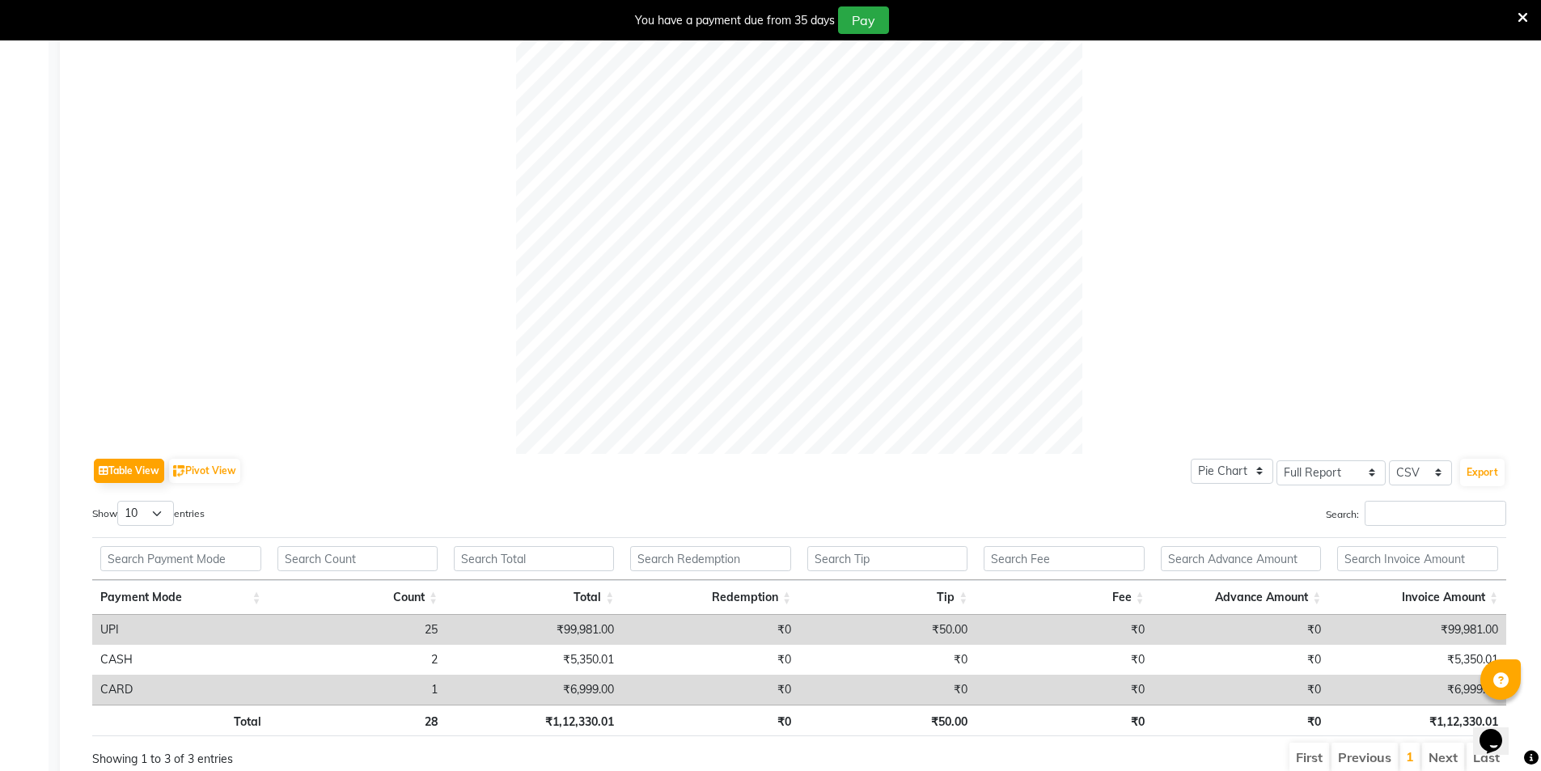
scroll to position [482, 0]
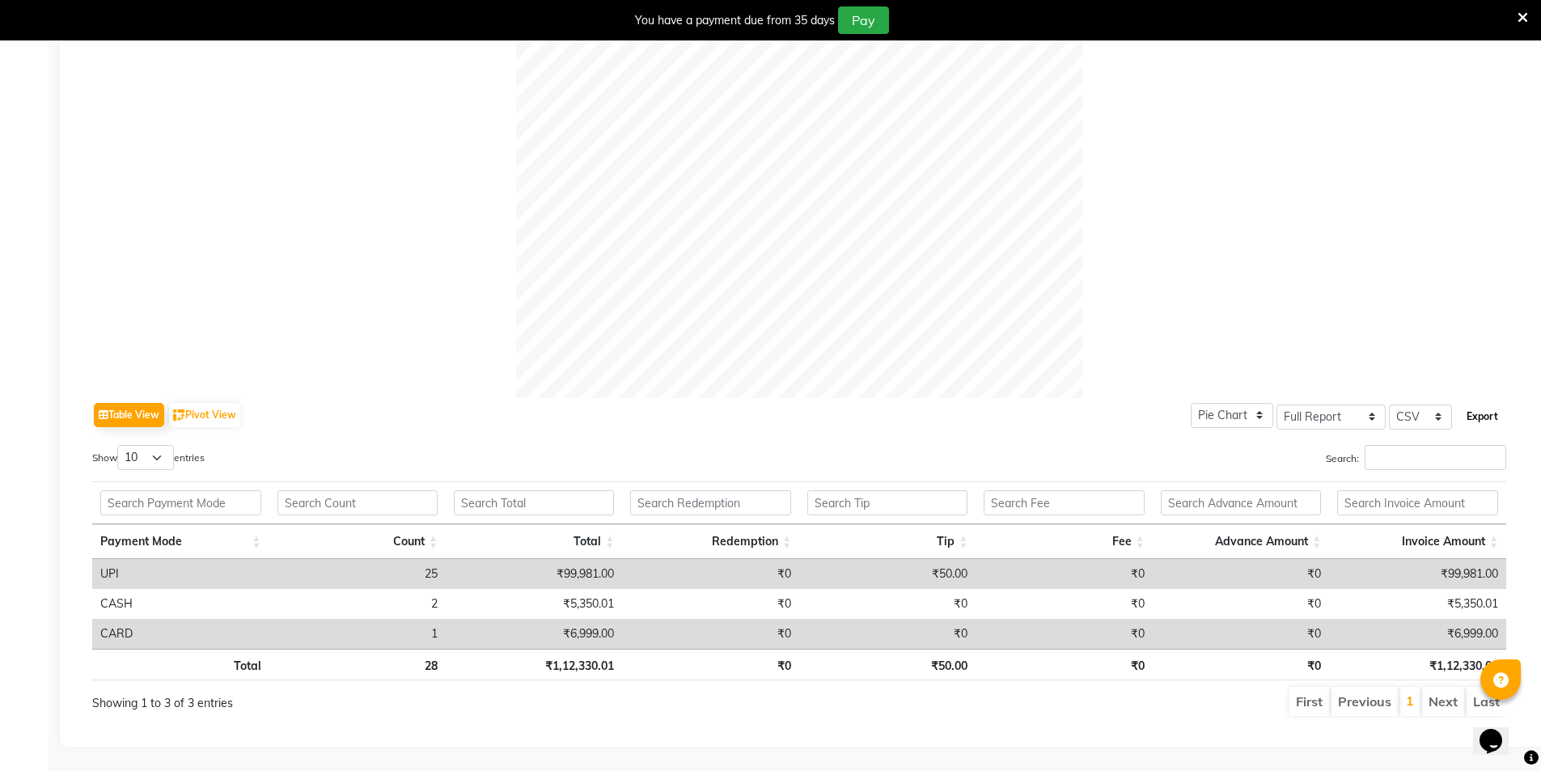
click at [1494, 404] on button "Export" at bounding box center [1483, 417] width 45 height 28
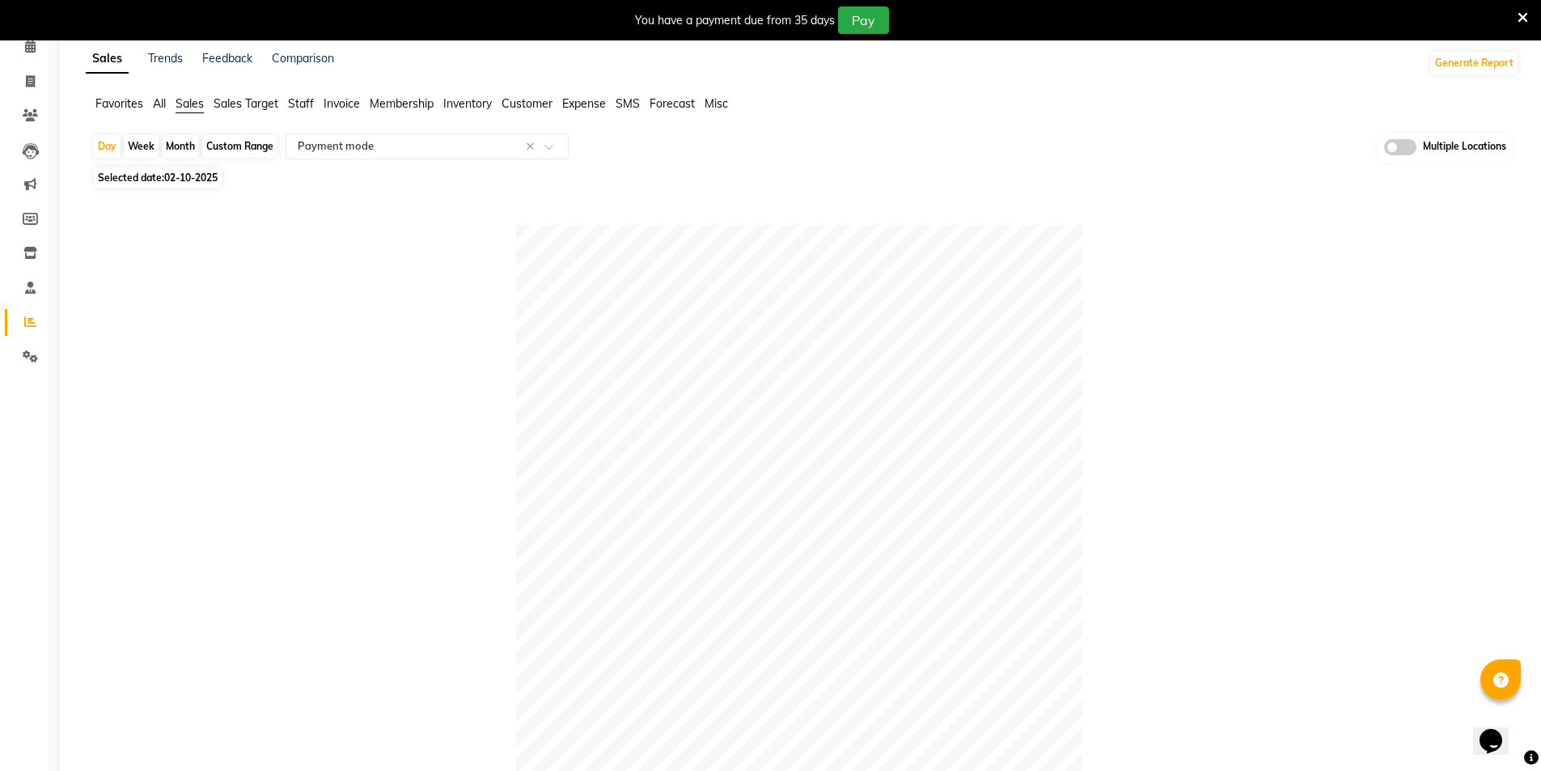
scroll to position [0, 0]
